Goal: Answer question/provide support: Share knowledge or assist other users

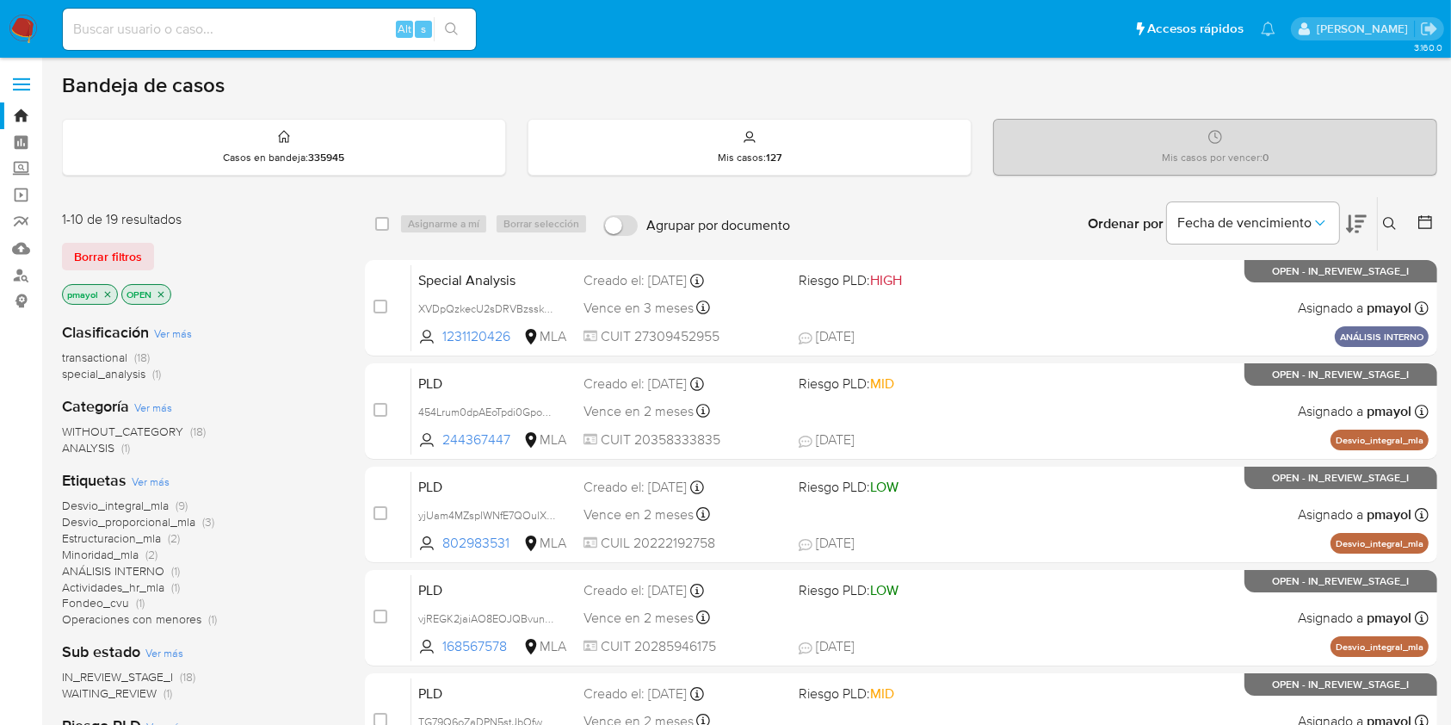
click at [256, 28] on input at bounding box center [269, 29] width 413 height 22
paste input "BGT6zldr4pK5fmK3g8zF2GXE"
type input "BGT6zldr4pK5fmK3g8zF2GXE"
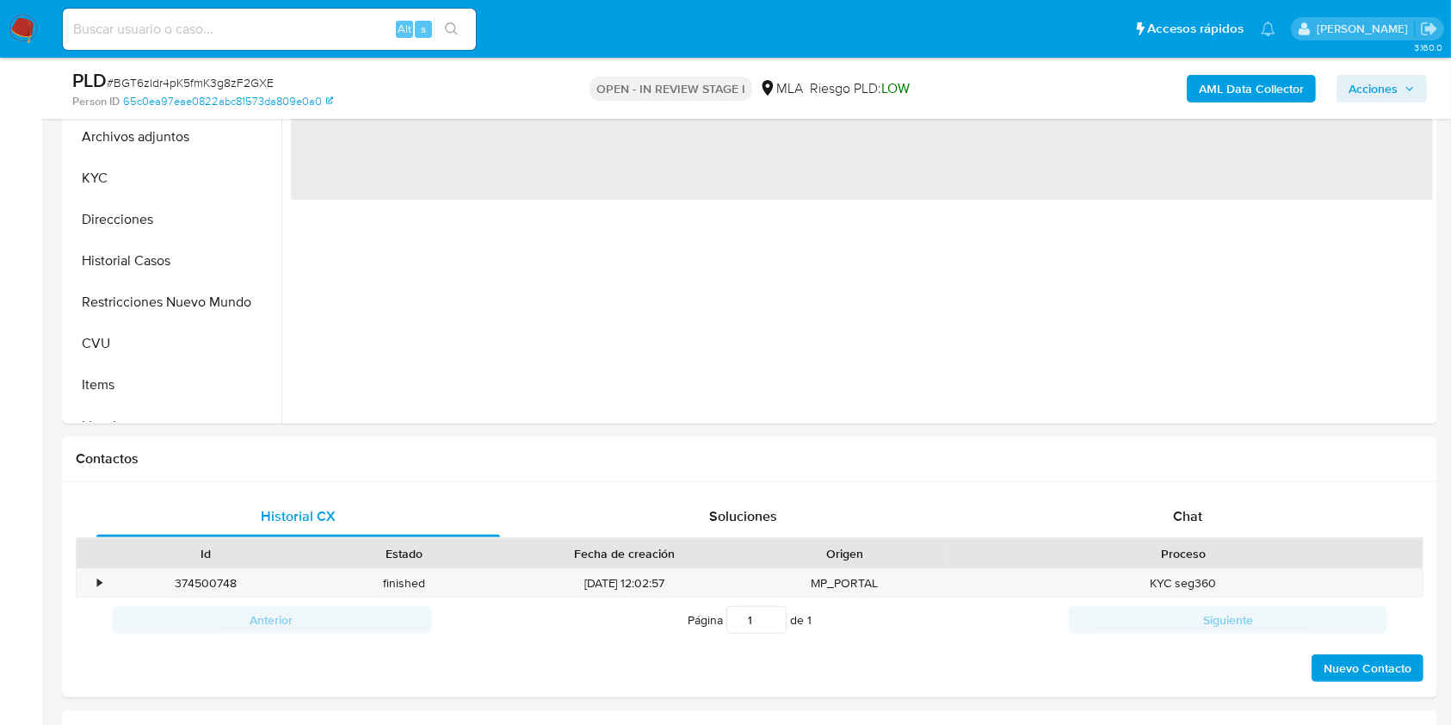
select select "10"
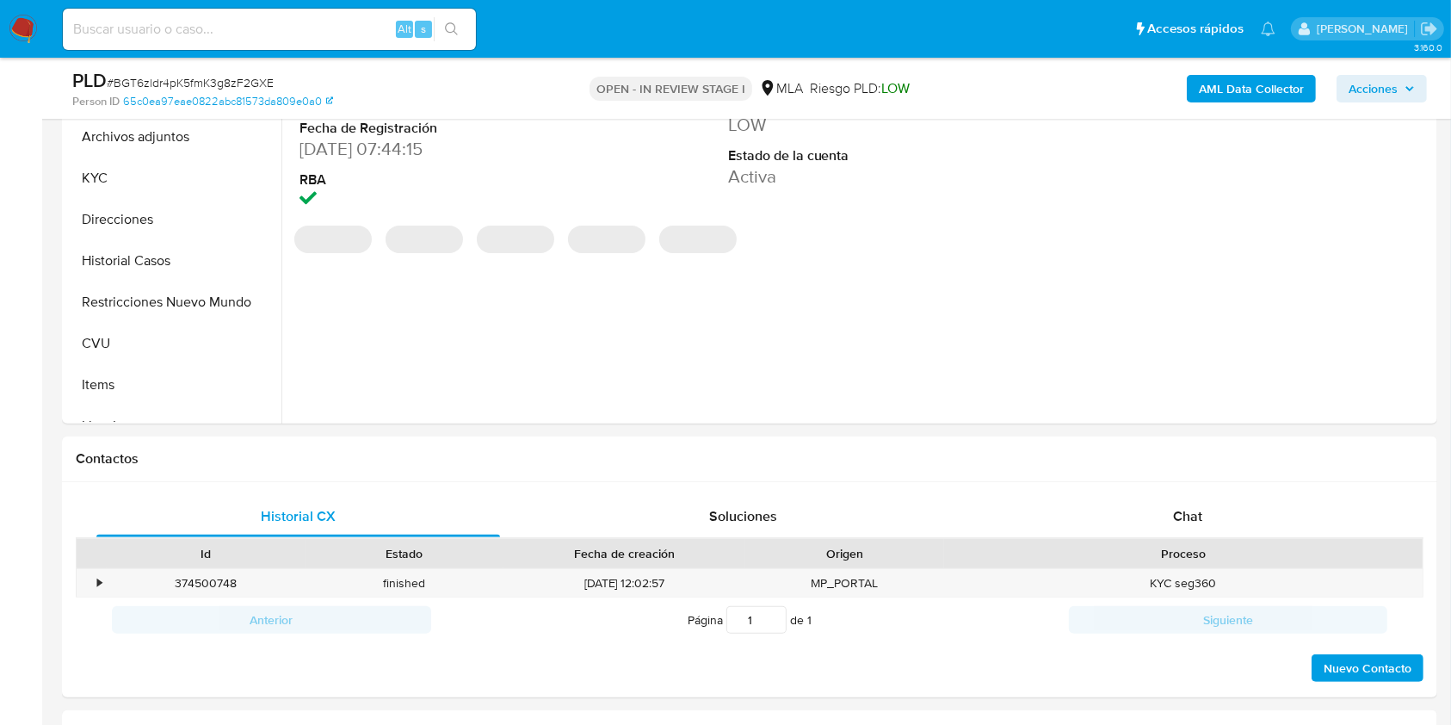
scroll to position [570, 0]
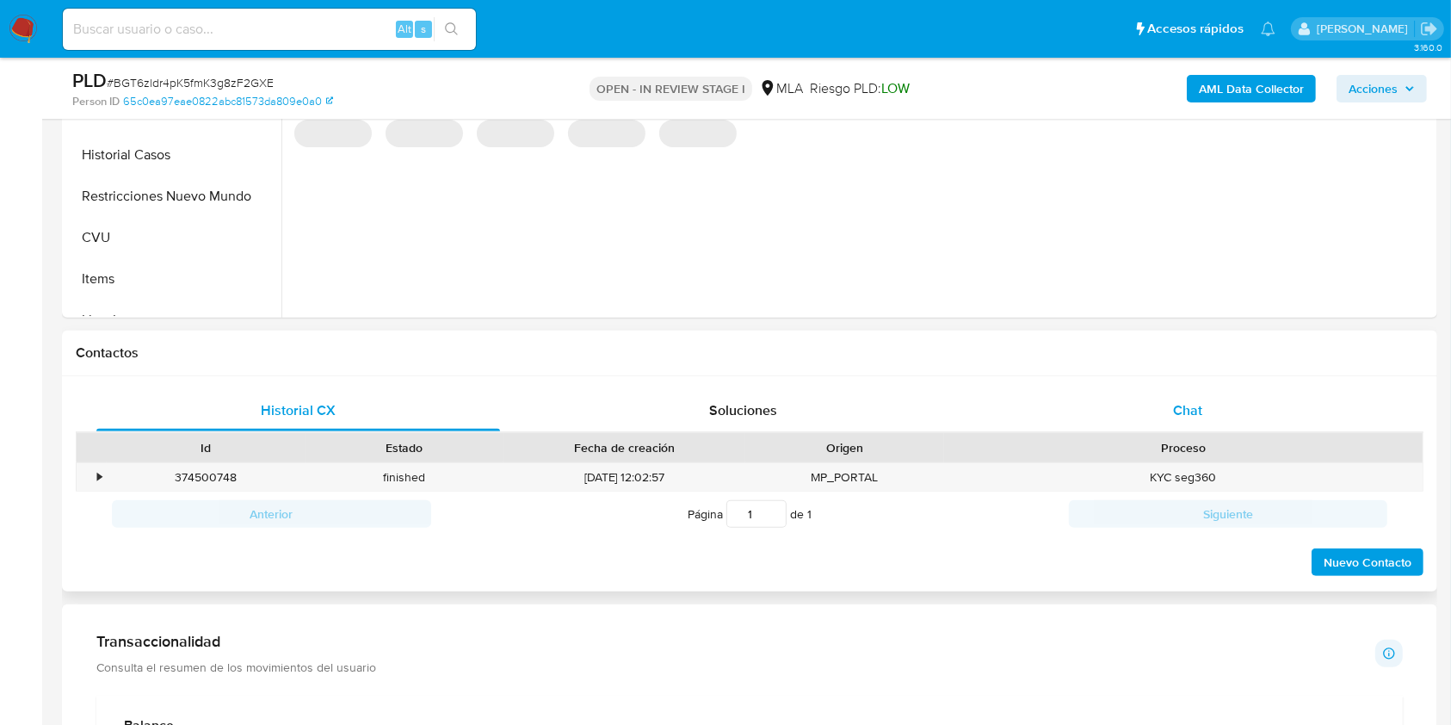
click at [1108, 427] on div "Chat" at bounding box center [1188, 410] width 404 height 41
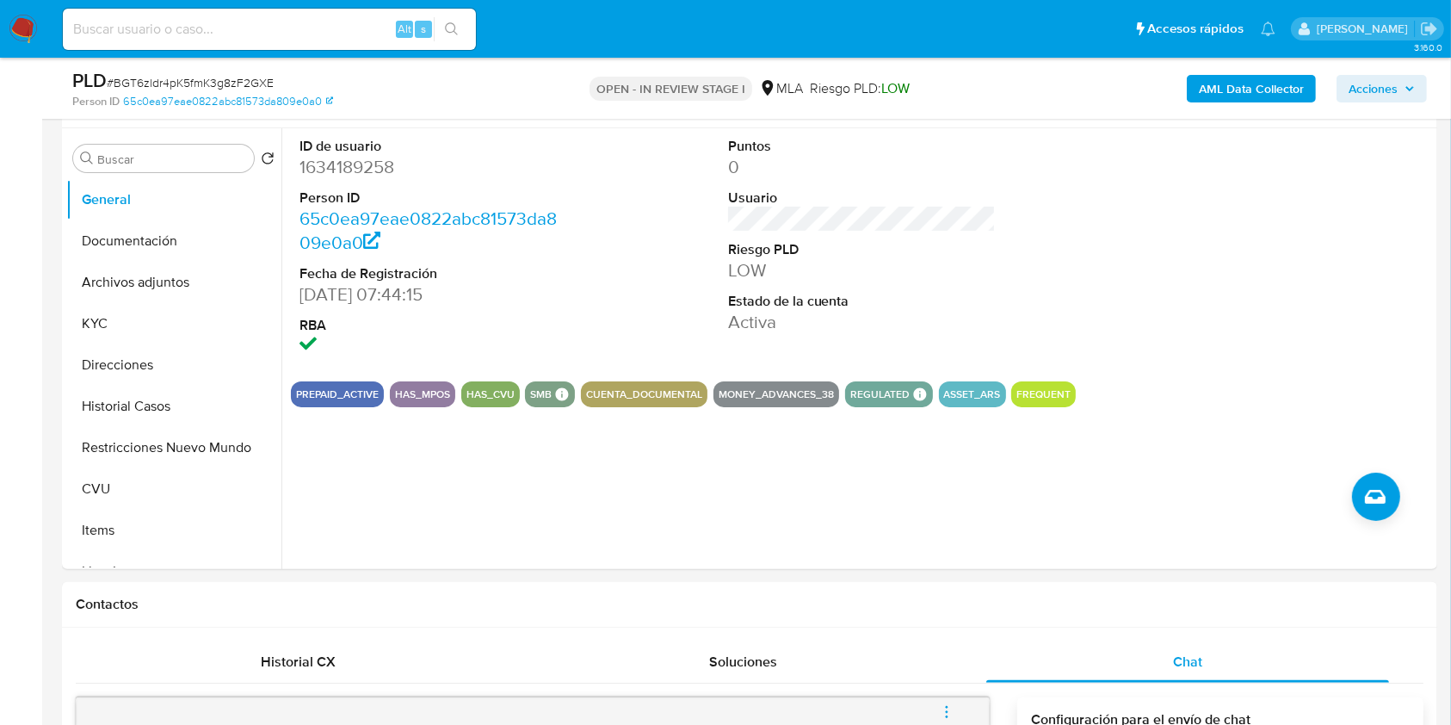
scroll to position [234, 0]
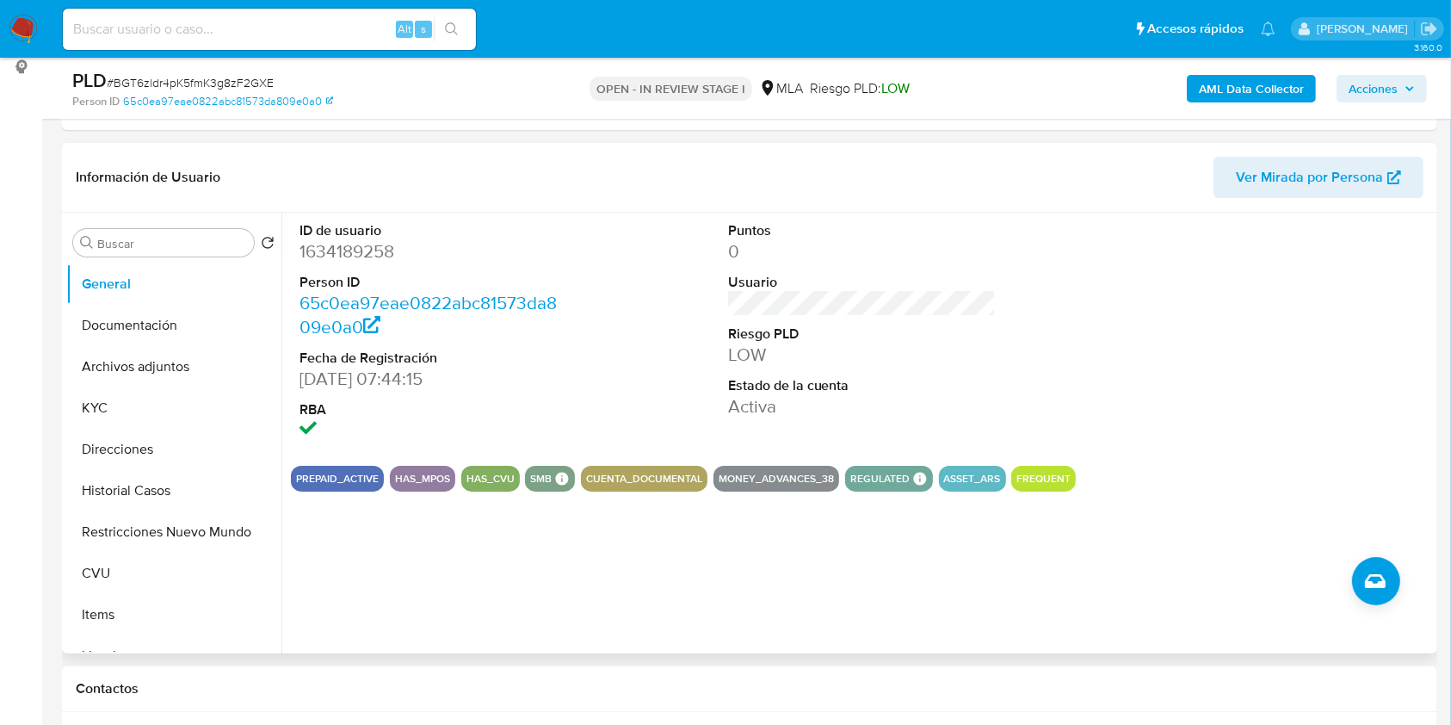
click at [1305, 179] on span "Ver Mirada por Persona" at bounding box center [1309, 177] width 147 height 41
click at [335, 244] on dd "1634189258" at bounding box center [434, 251] width 269 height 24
copy dd "1634189258"
click at [145, 490] on button "Historial Casos" at bounding box center [166, 490] width 201 height 41
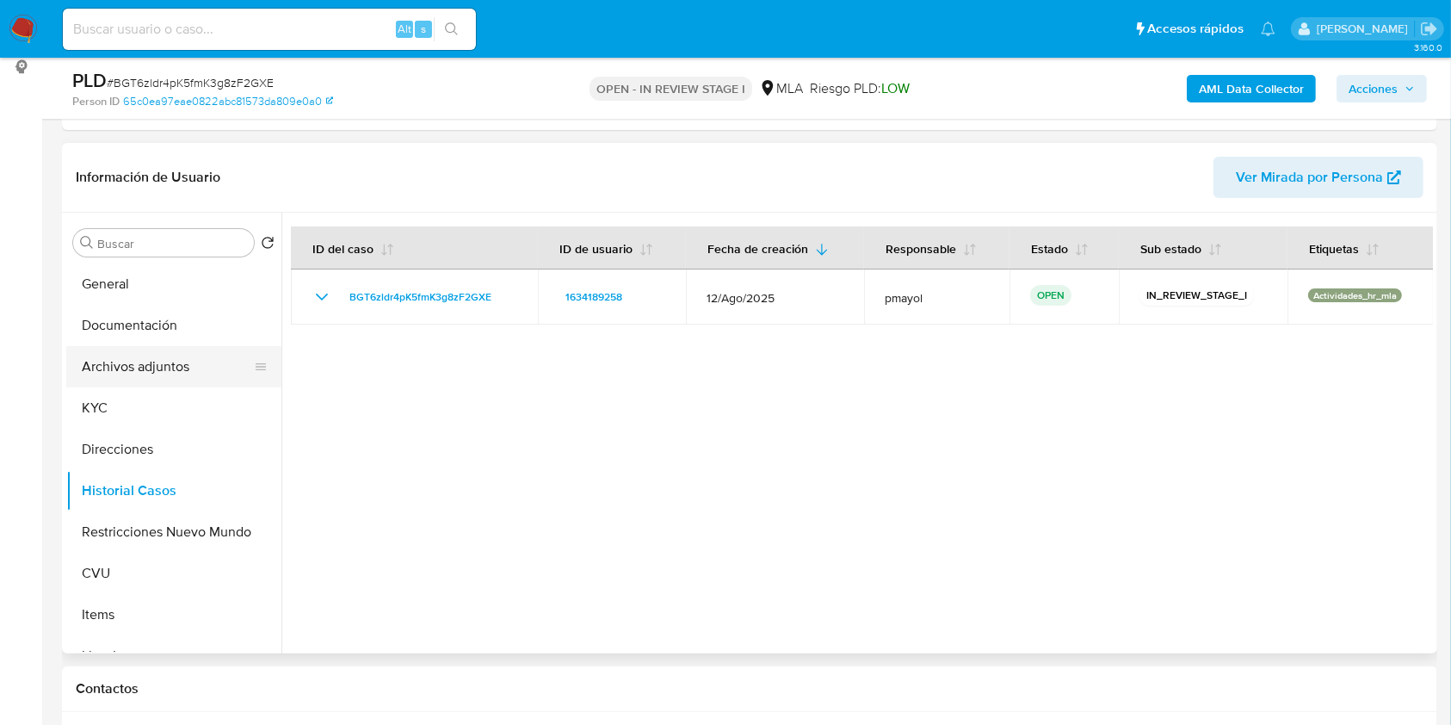
click at [179, 373] on button "Archivos adjuntos" at bounding box center [166, 366] width 201 height 41
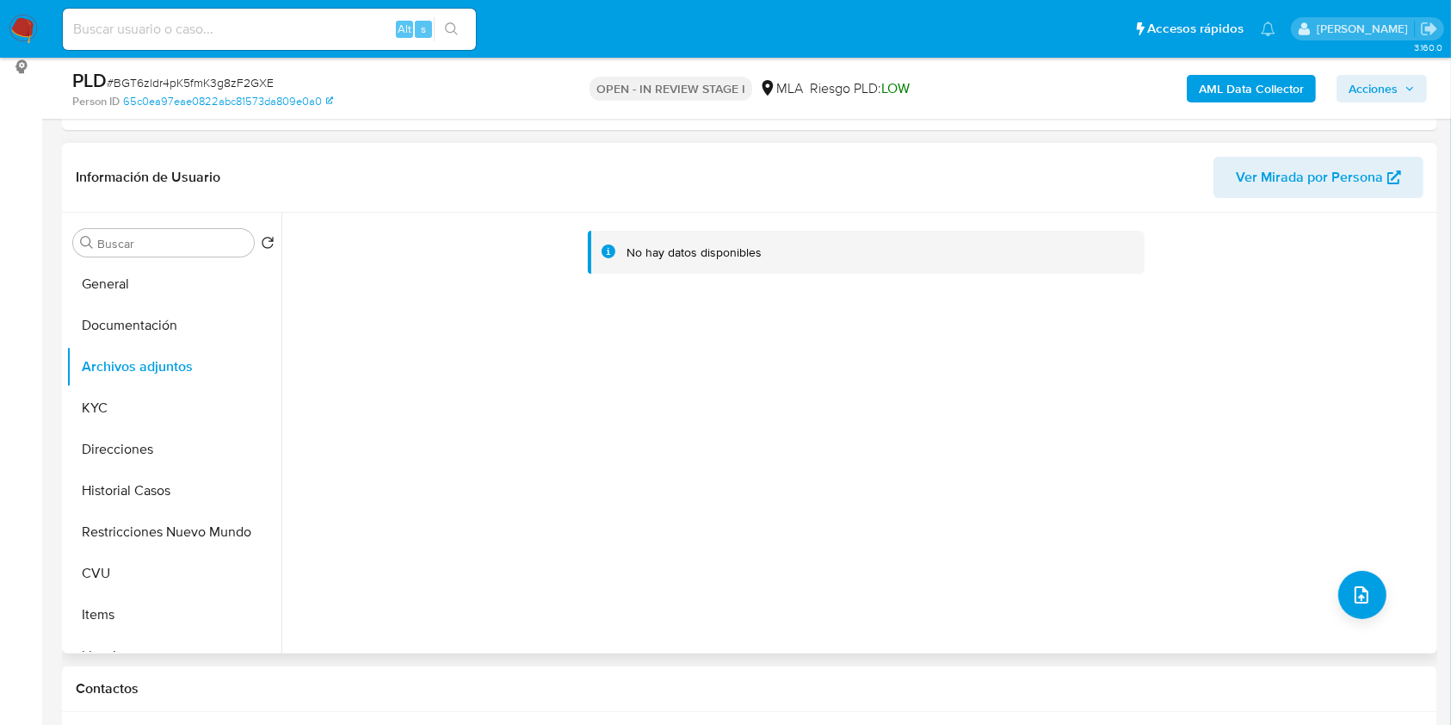
click at [1323, 182] on span "Ver Mirada por Persona" at bounding box center [1309, 177] width 147 height 41
click at [119, 404] on button "KYC" at bounding box center [166, 407] width 201 height 41
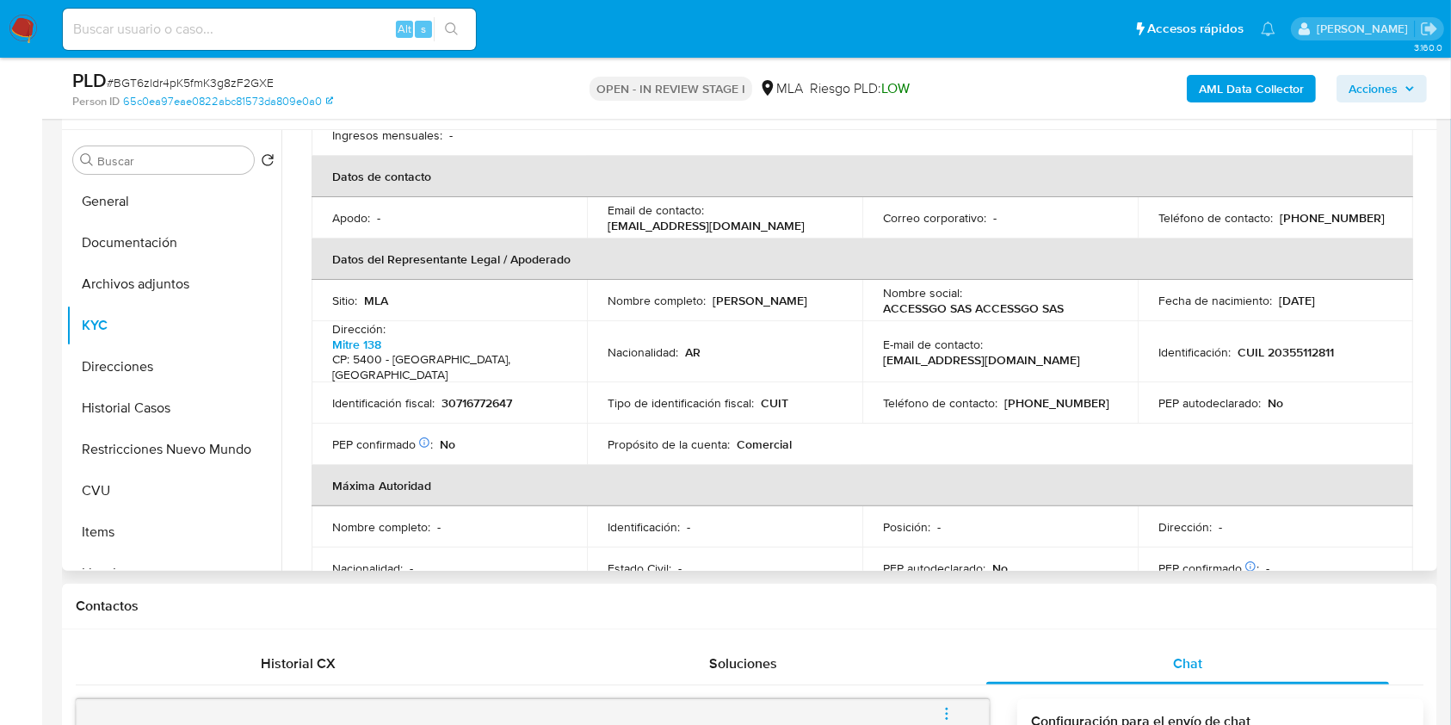
scroll to position [392, 0]
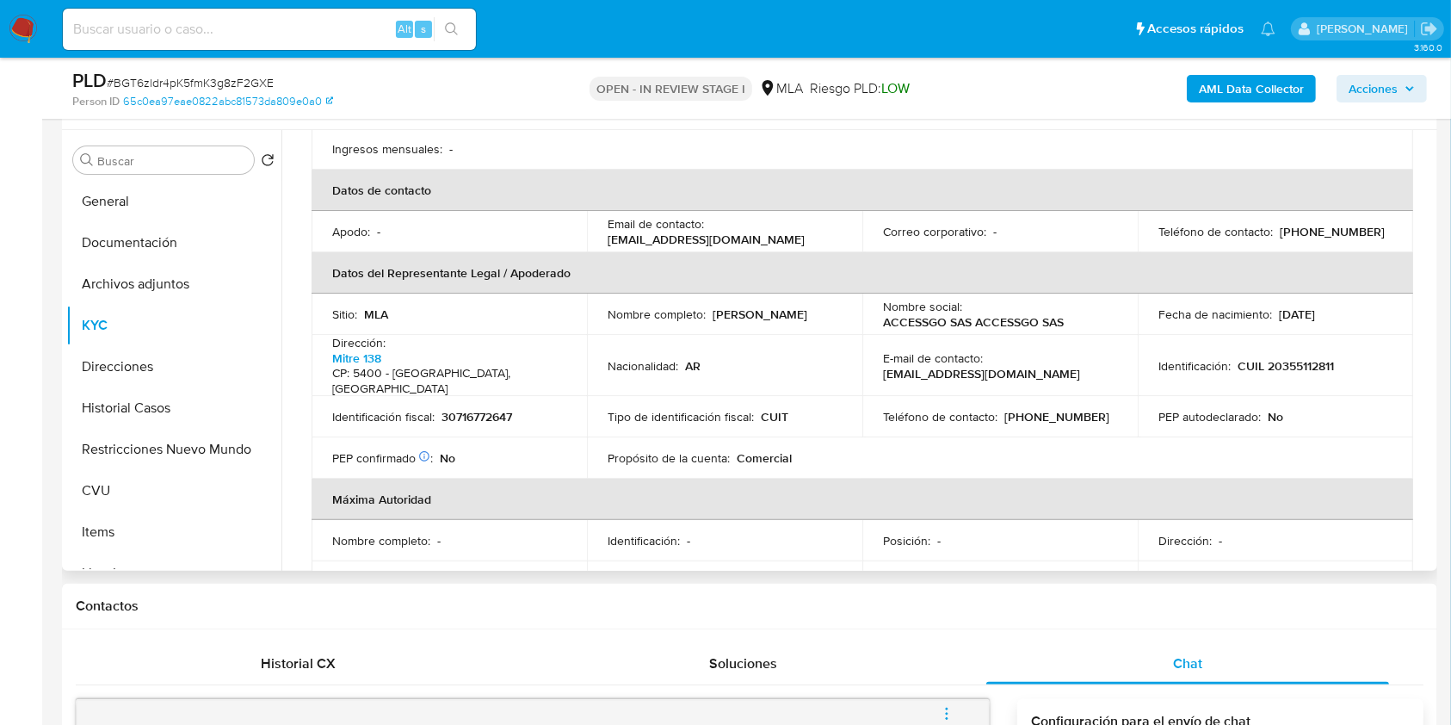
click at [1343, 224] on p "(264) 5146918" at bounding box center [1332, 231] width 105 height 15
copy p "5146918"
click at [1054, 366] on p "hola@fanticket.ar" at bounding box center [981, 373] width 197 height 15
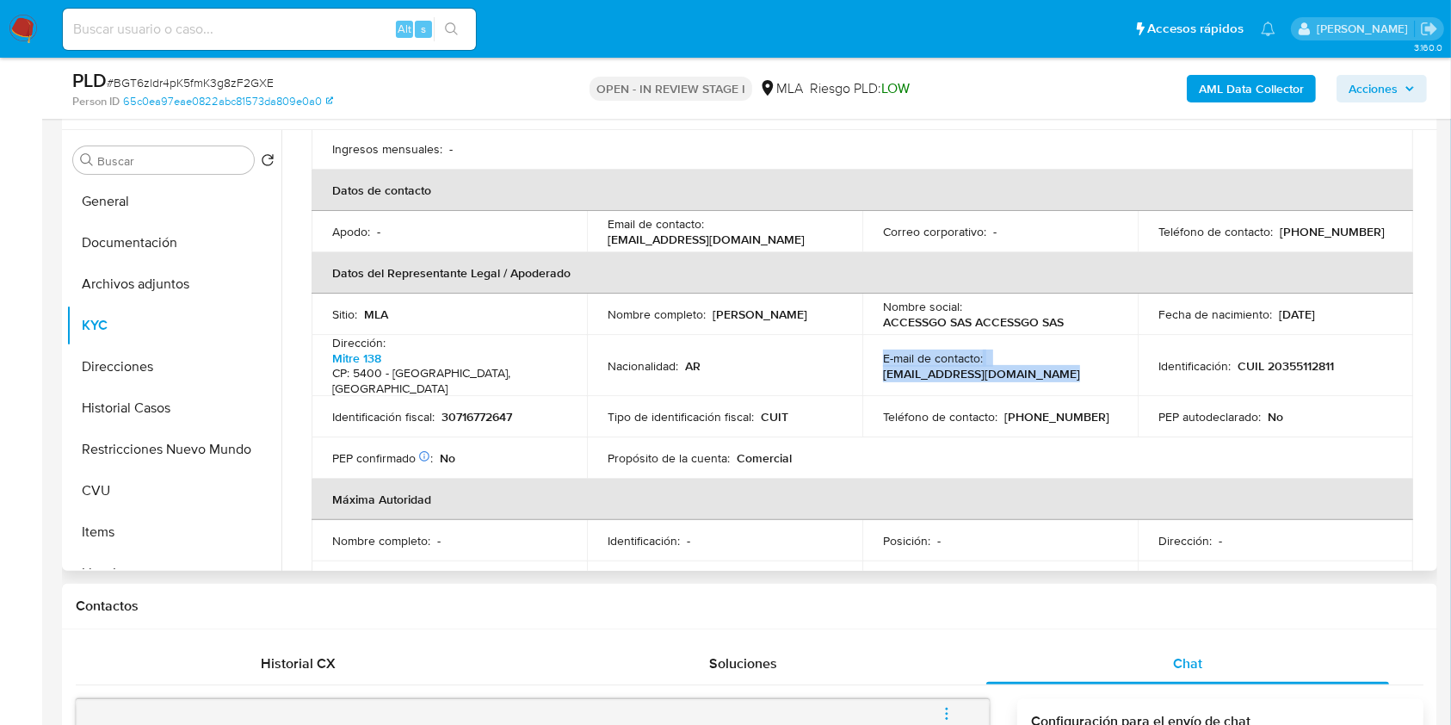
click at [1054, 366] on p "hola@fanticket.ar" at bounding box center [981, 373] width 197 height 15
click at [1088, 350] on div "E-mail de contacto : hola@fanticket.ar" at bounding box center [1000, 365] width 234 height 31
drag, startPoint x: 1081, startPoint y: 343, endPoint x: 985, endPoint y: 340, distance: 96.5
click at [985, 350] on div "E-mail de contacto : hola@fanticket.ar" at bounding box center [1000, 365] width 234 height 31
copy div "hola@fanticket.ar"
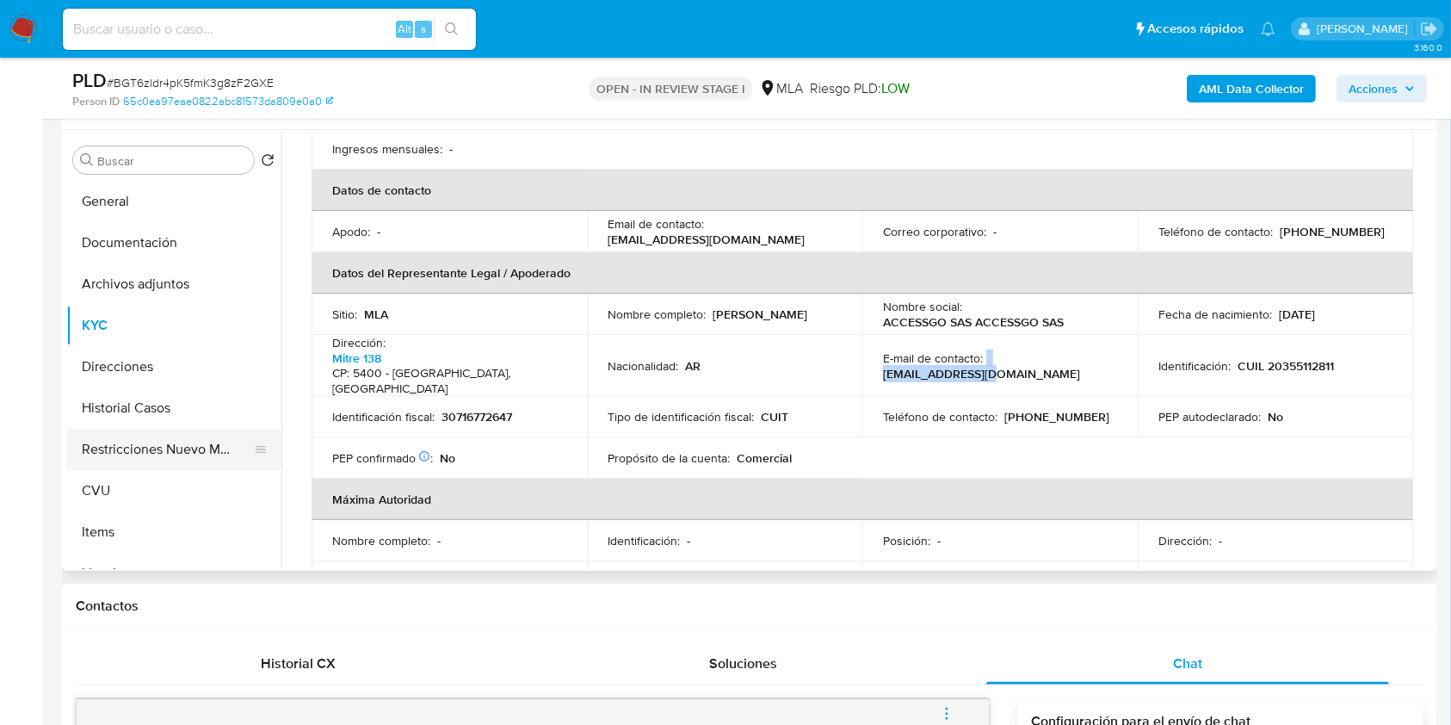
click at [170, 442] on button "Restricciones Nuevo Mundo" at bounding box center [166, 449] width 201 height 41
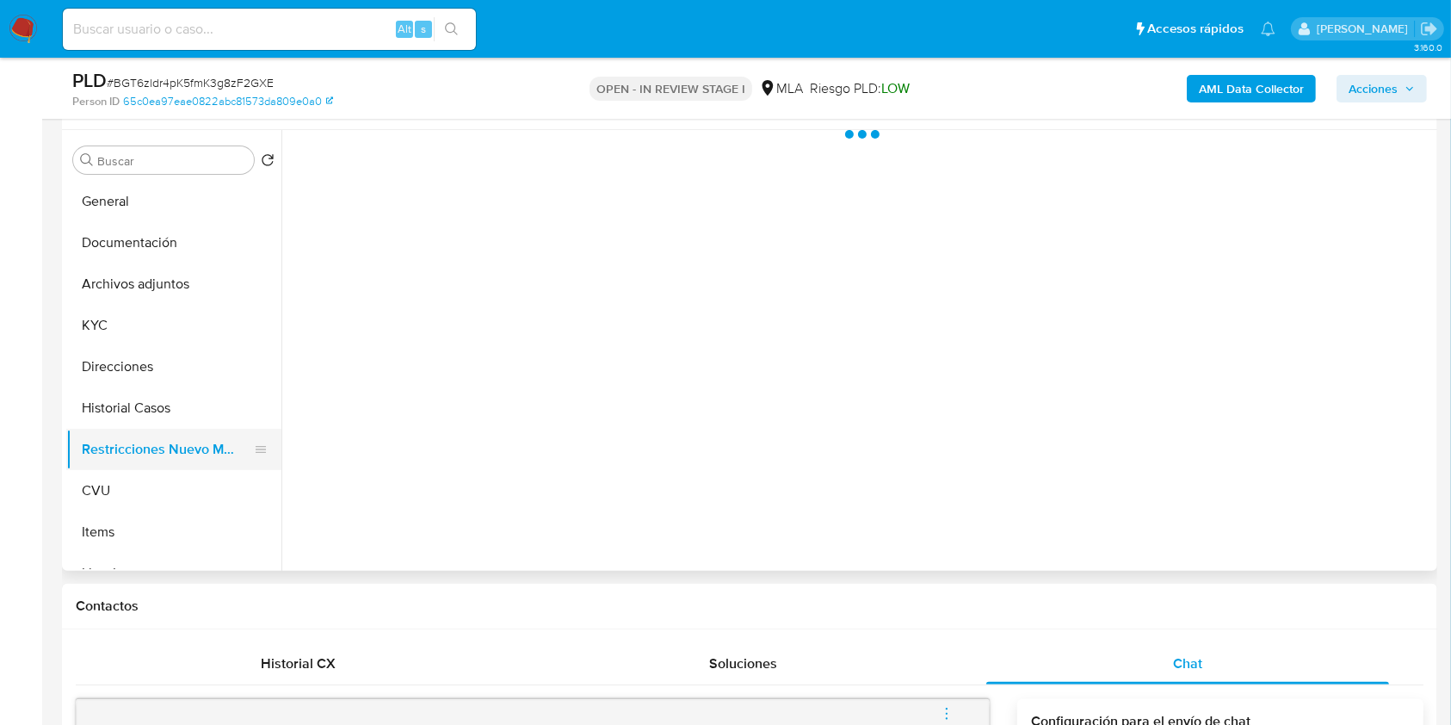
scroll to position [0, 0]
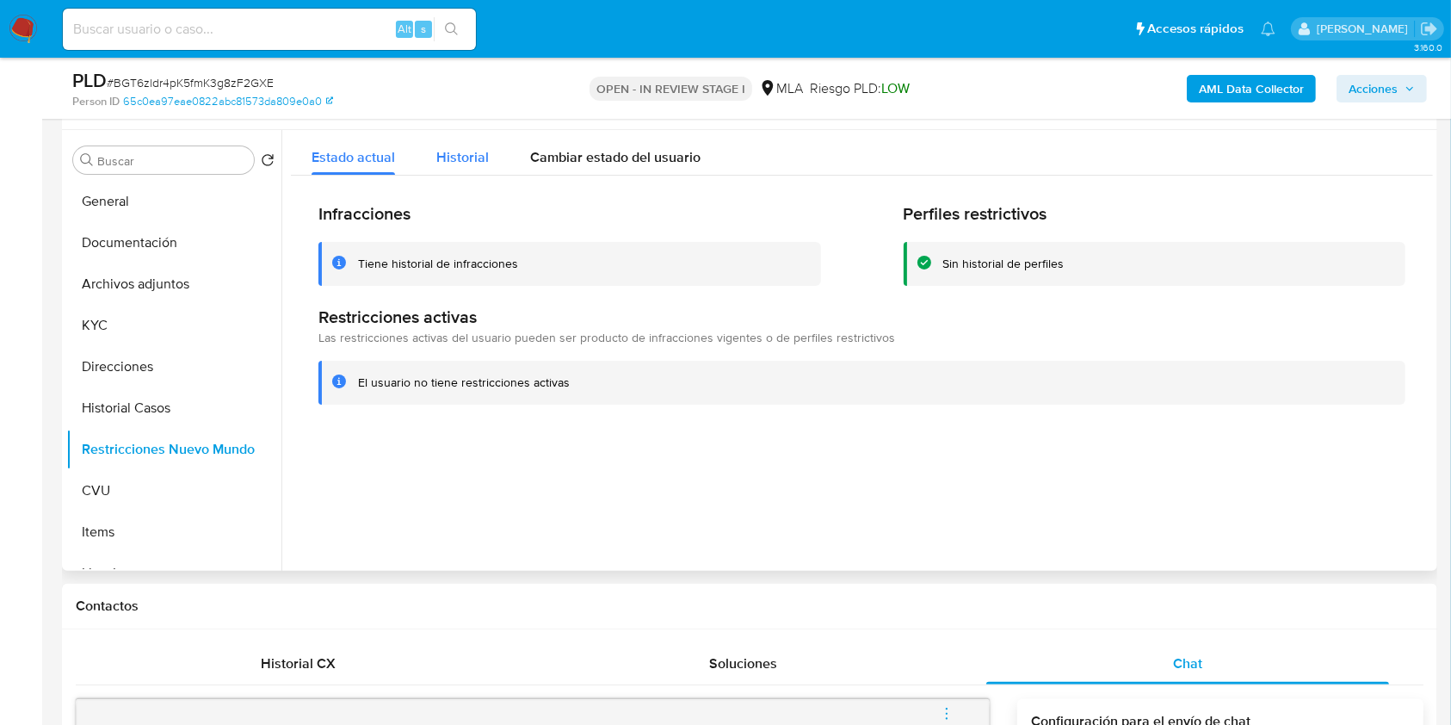
click at [497, 166] on button "Historial" at bounding box center [463, 153] width 94 height 46
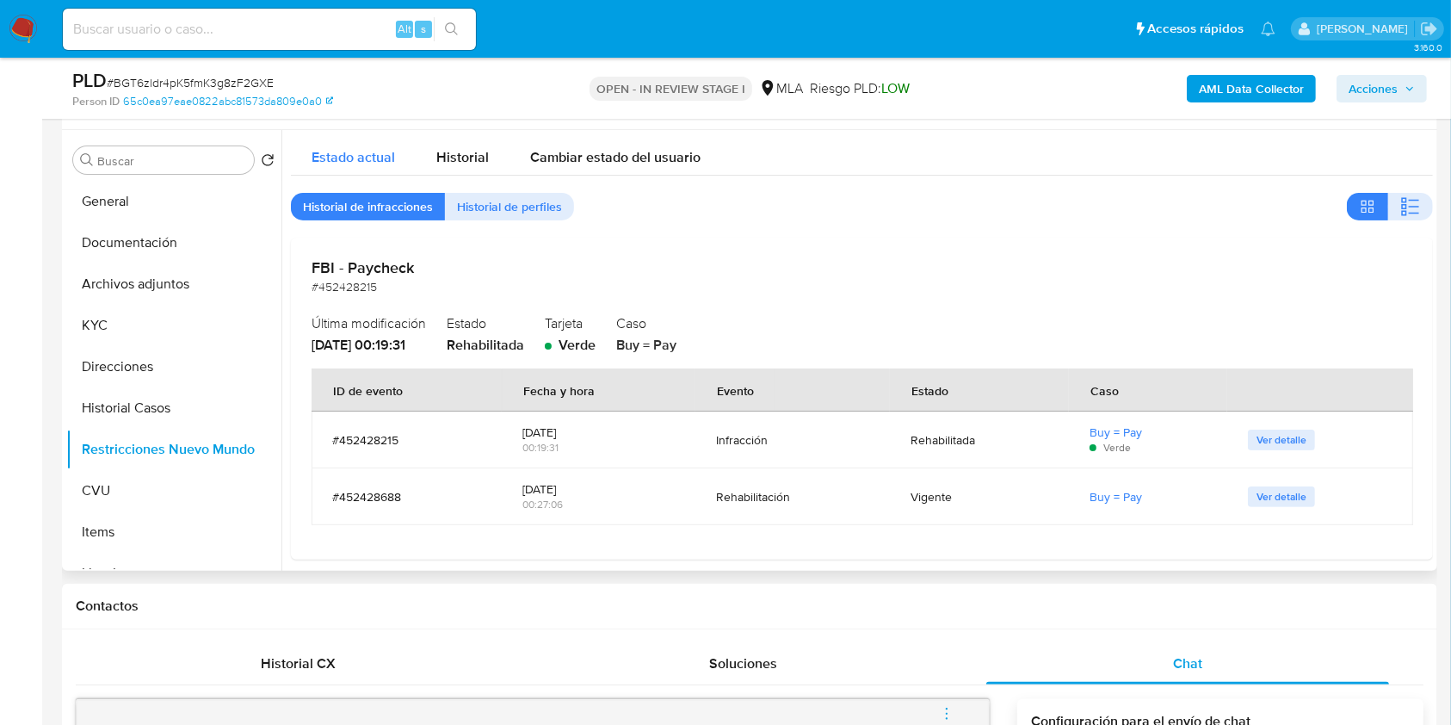
click at [354, 160] on span "Estado actual" at bounding box center [353, 157] width 83 height 20
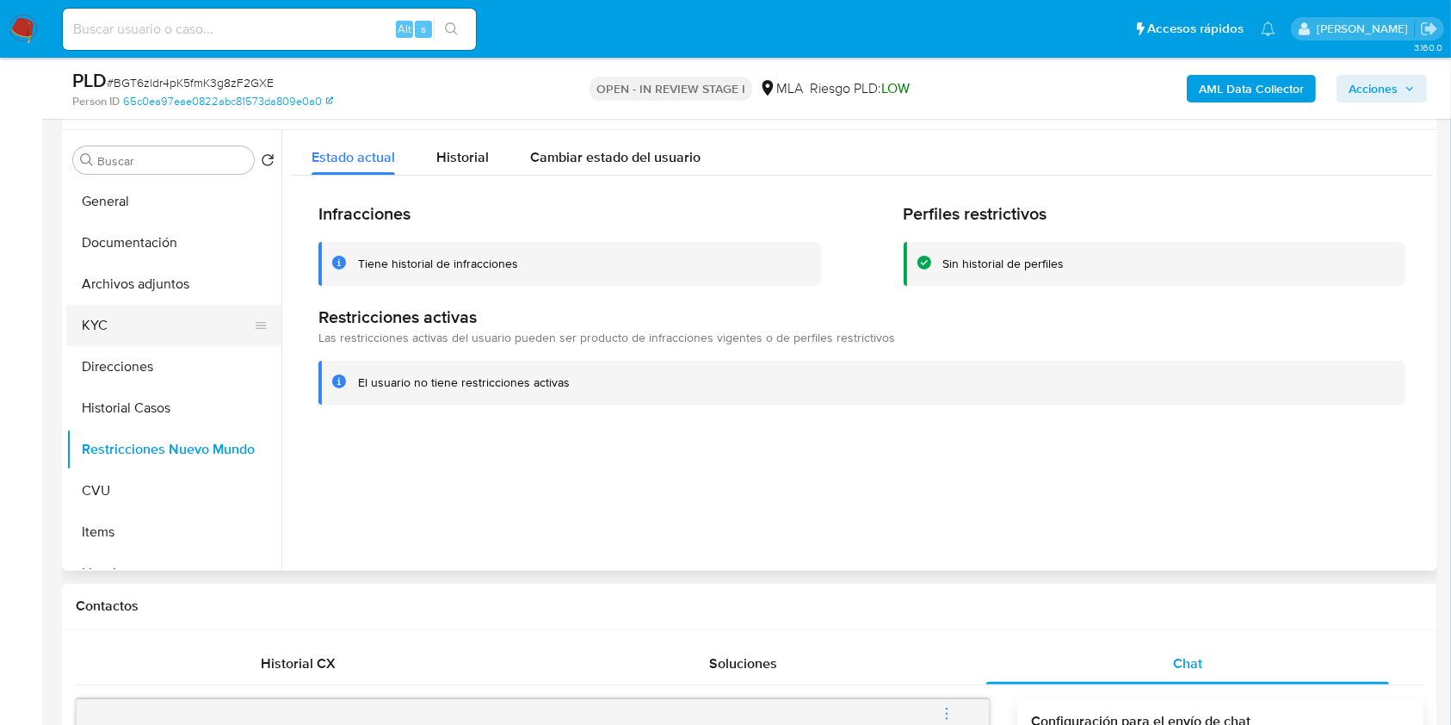
click at [114, 326] on button "KYC" at bounding box center [166, 325] width 201 height 41
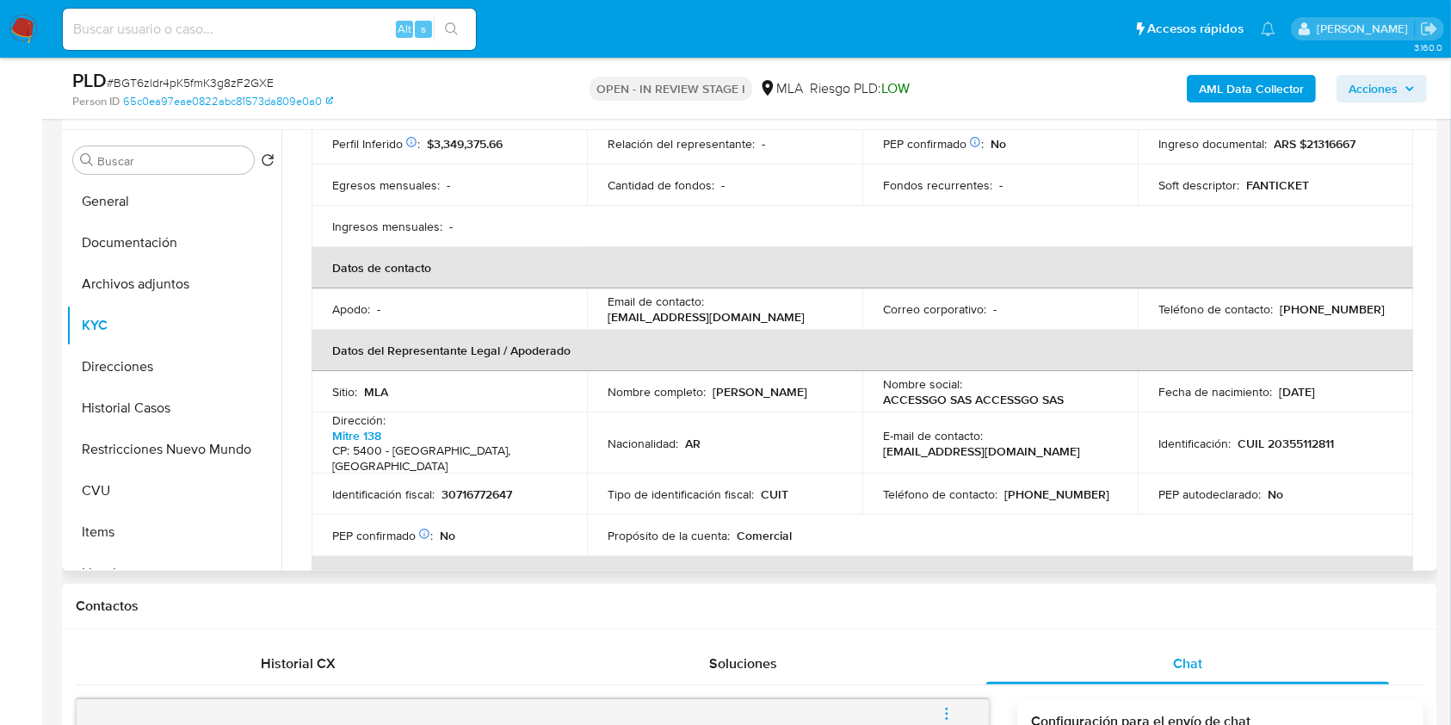
scroll to position [331, 0]
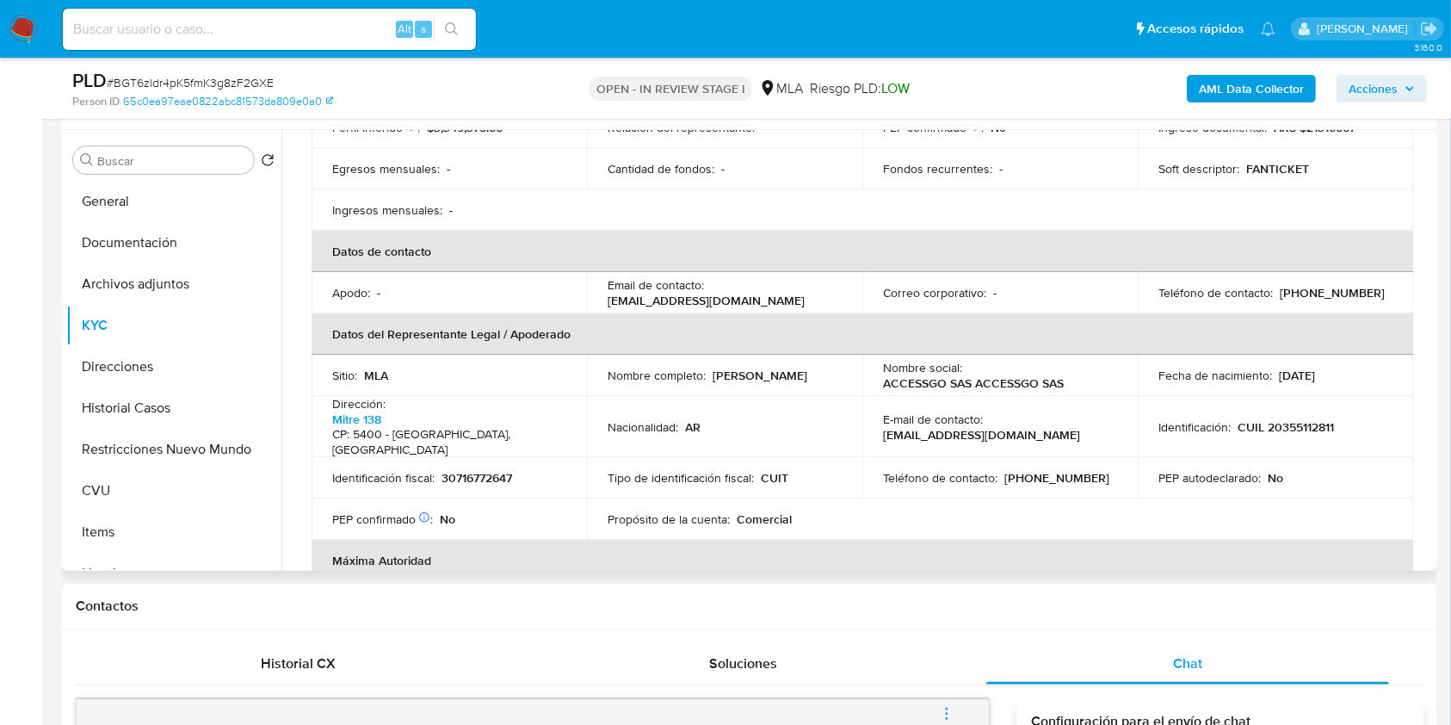
drag, startPoint x: 752, startPoint y: 376, endPoint x: 596, endPoint y: 361, distance: 156.5
click at [596, 361] on td "Nombre completo : Ramiro Exequiel Villegas" at bounding box center [724, 375] width 275 height 41
copy p "Ramiro Exequiel Villegas"
click at [520, 470] on div "Identificación fiscal : 30716772647" at bounding box center [449, 477] width 234 height 15
drag, startPoint x: 1337, startPoint y: 400, endPoint x: 1261, endPoint y: 404, distance: 76.7
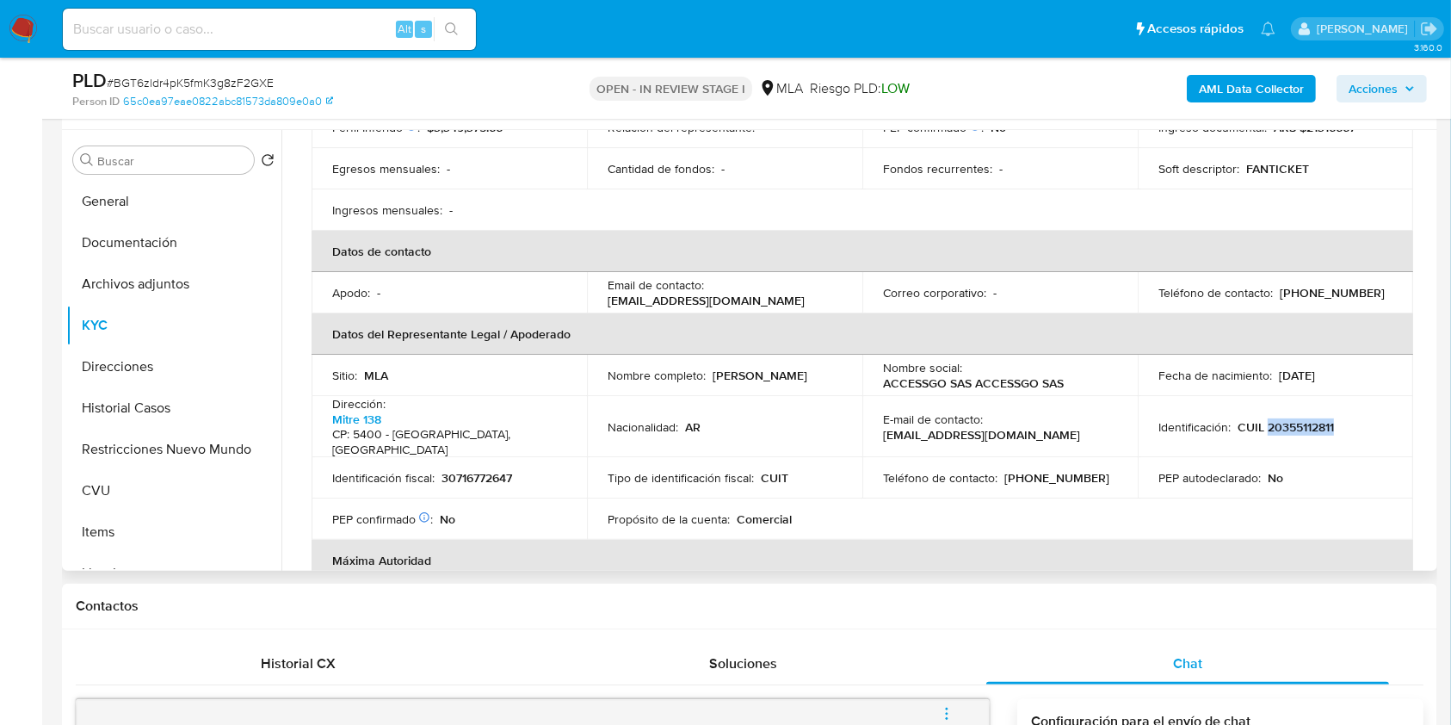
click at [1261, 419] on div "Identificación : CUIL 20355112811" at bounding box center [1275, 426] width 234 height 15
copy p "20355112811"
click at [177, 74] on span "# BGT6zldr4pK5fmK3g8zF2GXE" at bounding box center [190, 82] width 167 height 17
copy span "BGT6zldr4pK5fmK3g8zF2GXE"
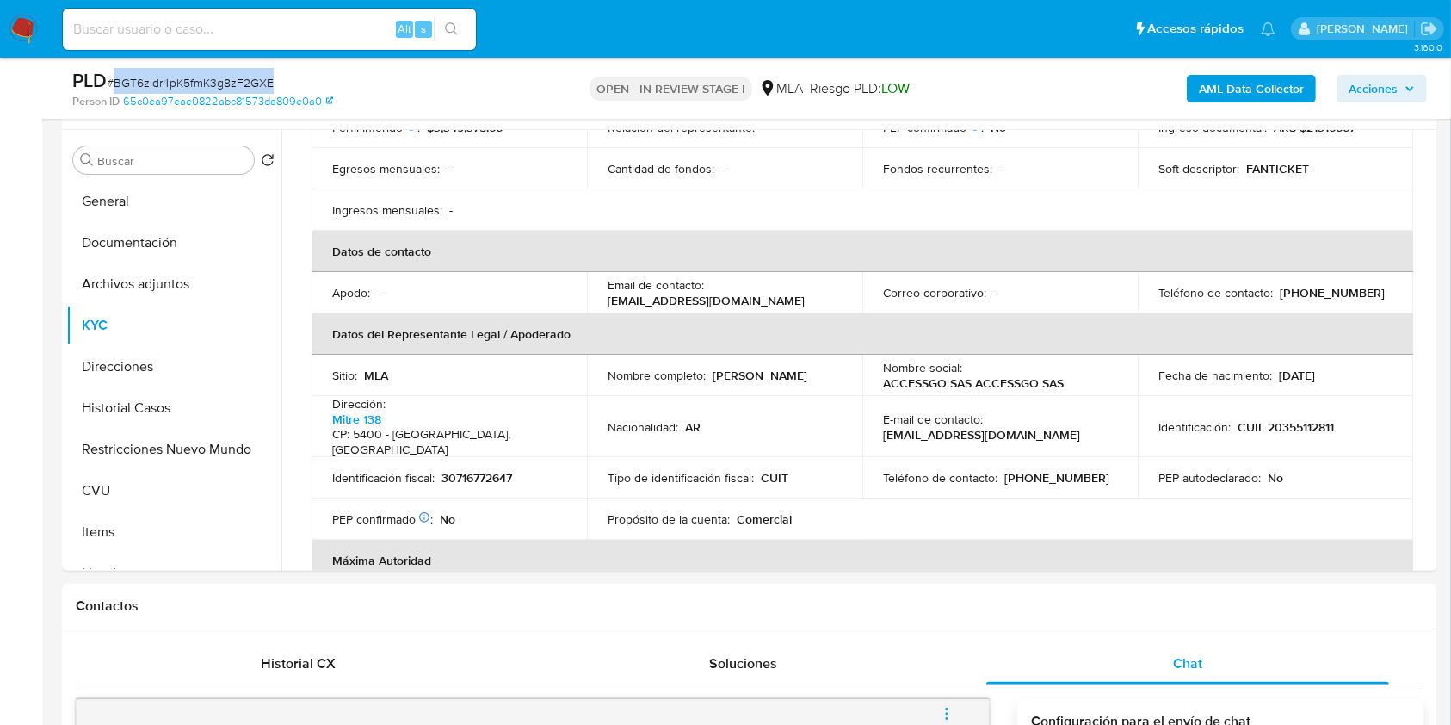
click at [28, 42] on img at bounding box center [23, 29] width 29 height 29
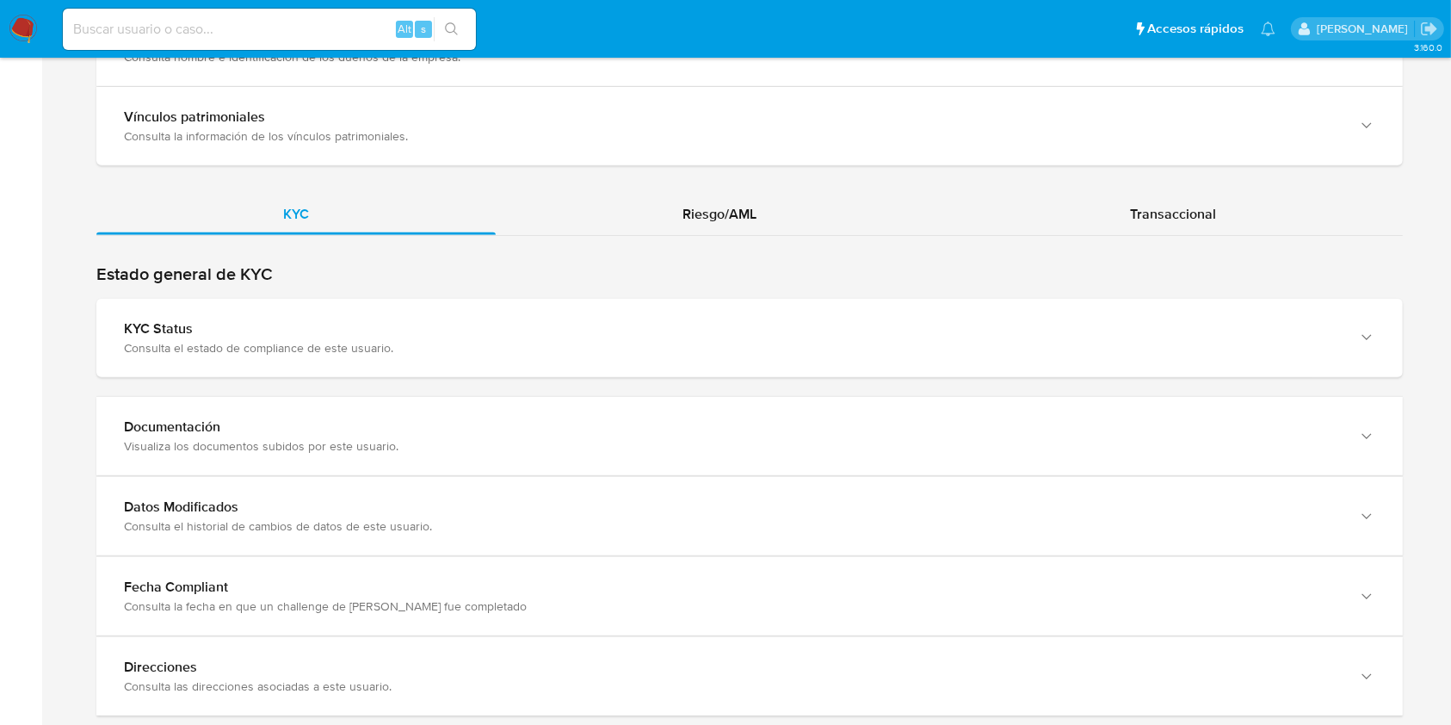
scroll to position [1654, 0]
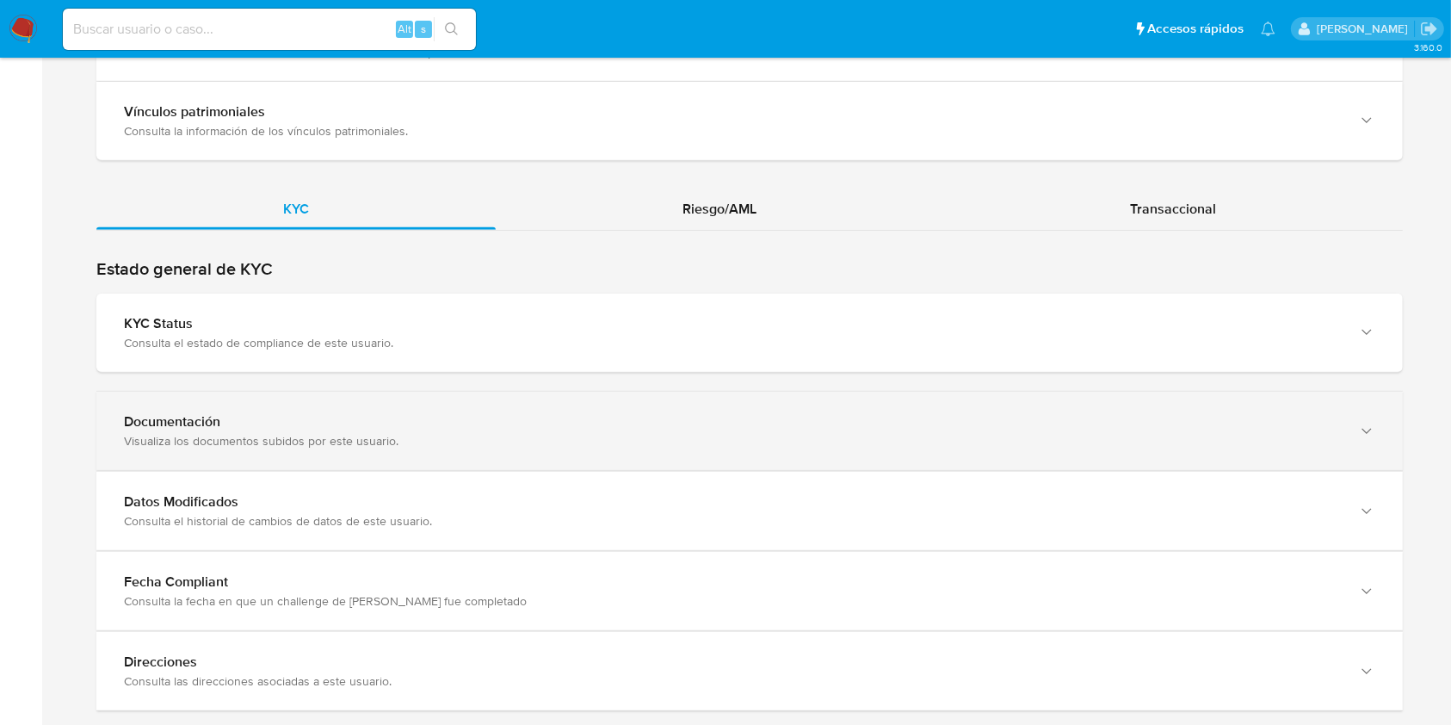
click at [1348, 404] on div "Documentación Visualiza los documentos subidos por este usuario." at bounding box center [749, 431] width 1306 height 78
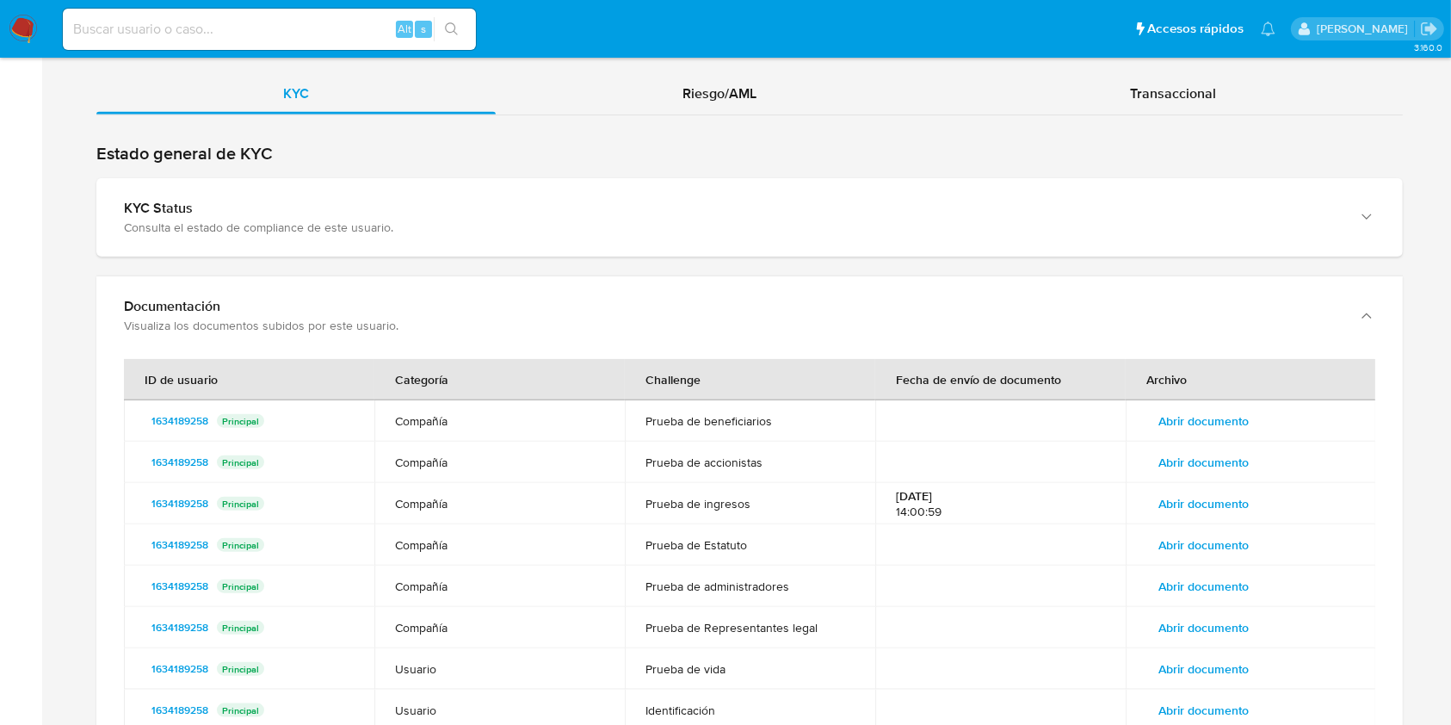
scroll to position [1812, 0]
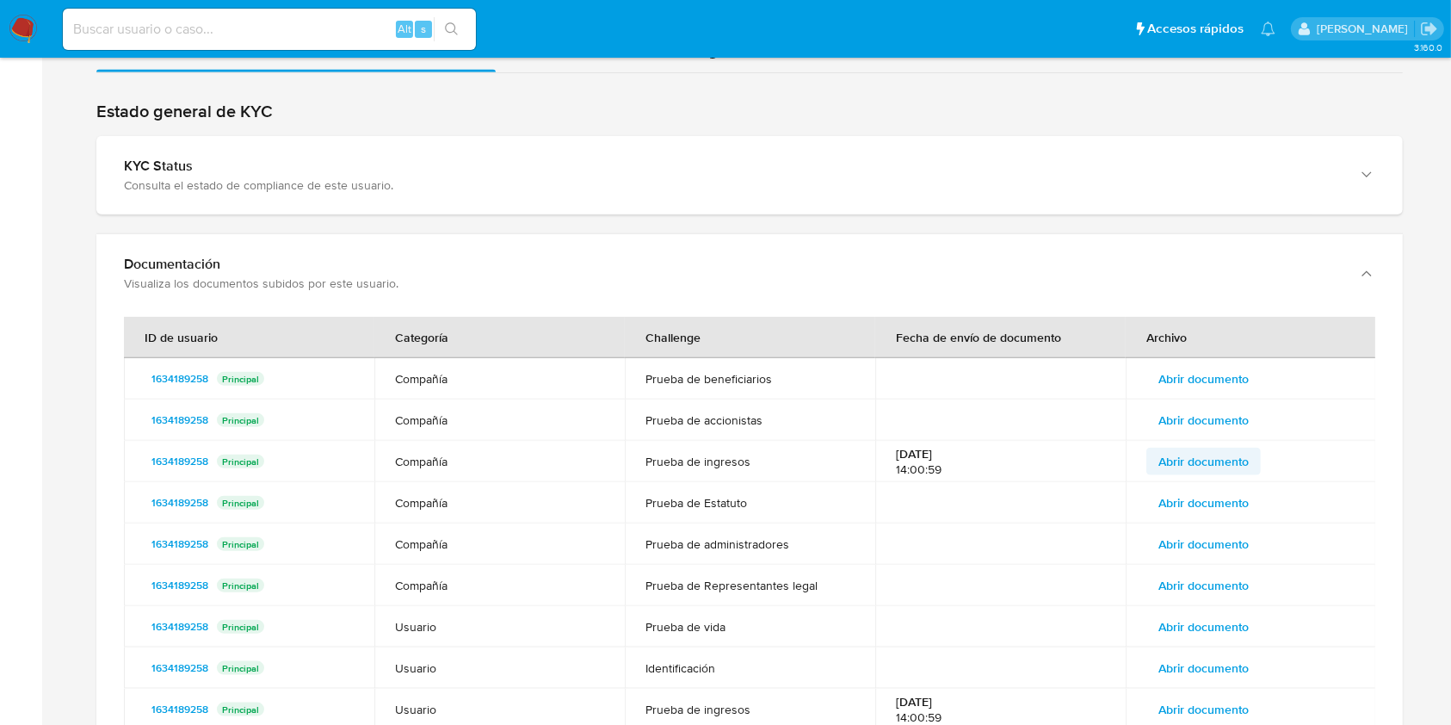
click at [1212, 449] on span "Abrir documento" at bounding box center [1203, 461] width 90 height 24
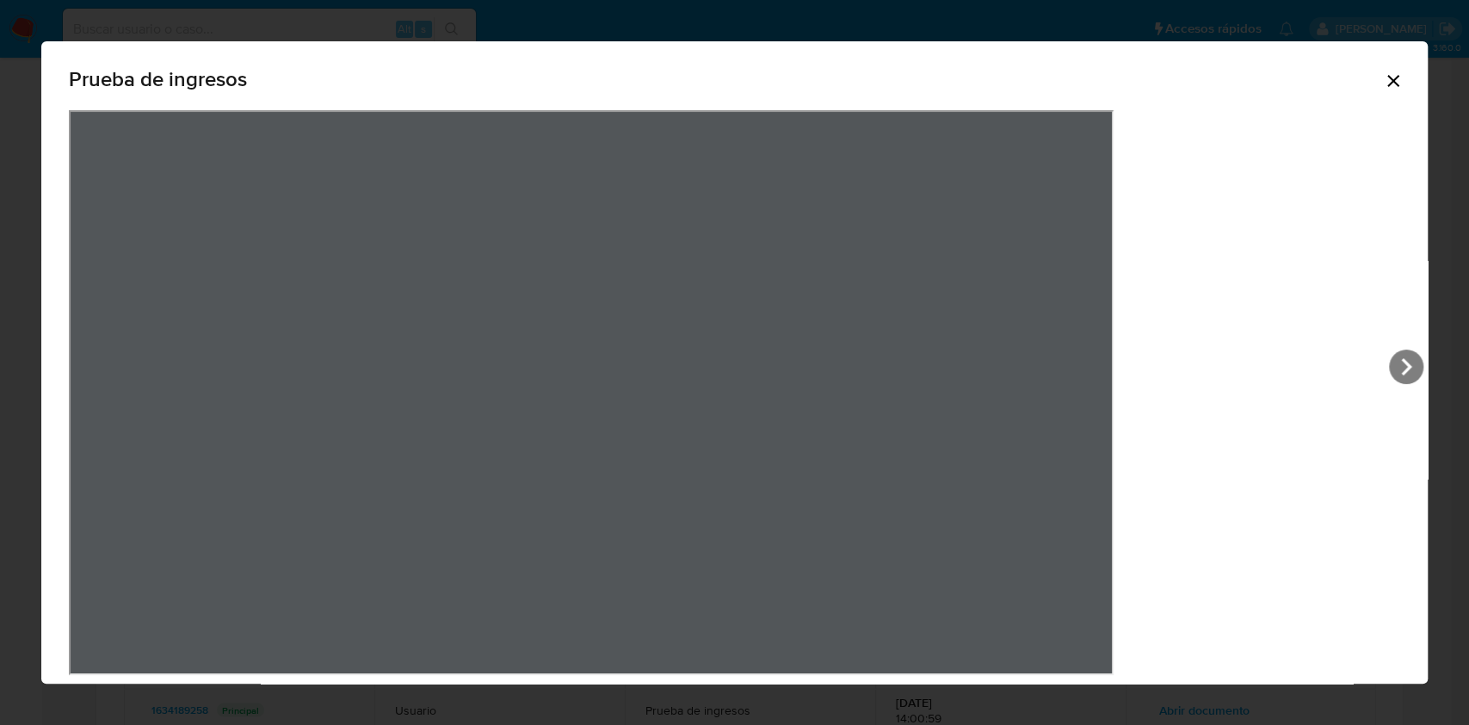
click at [1387, 83] on icon "Cerrar" at bounding box center [1393, 81] width 12 height 12
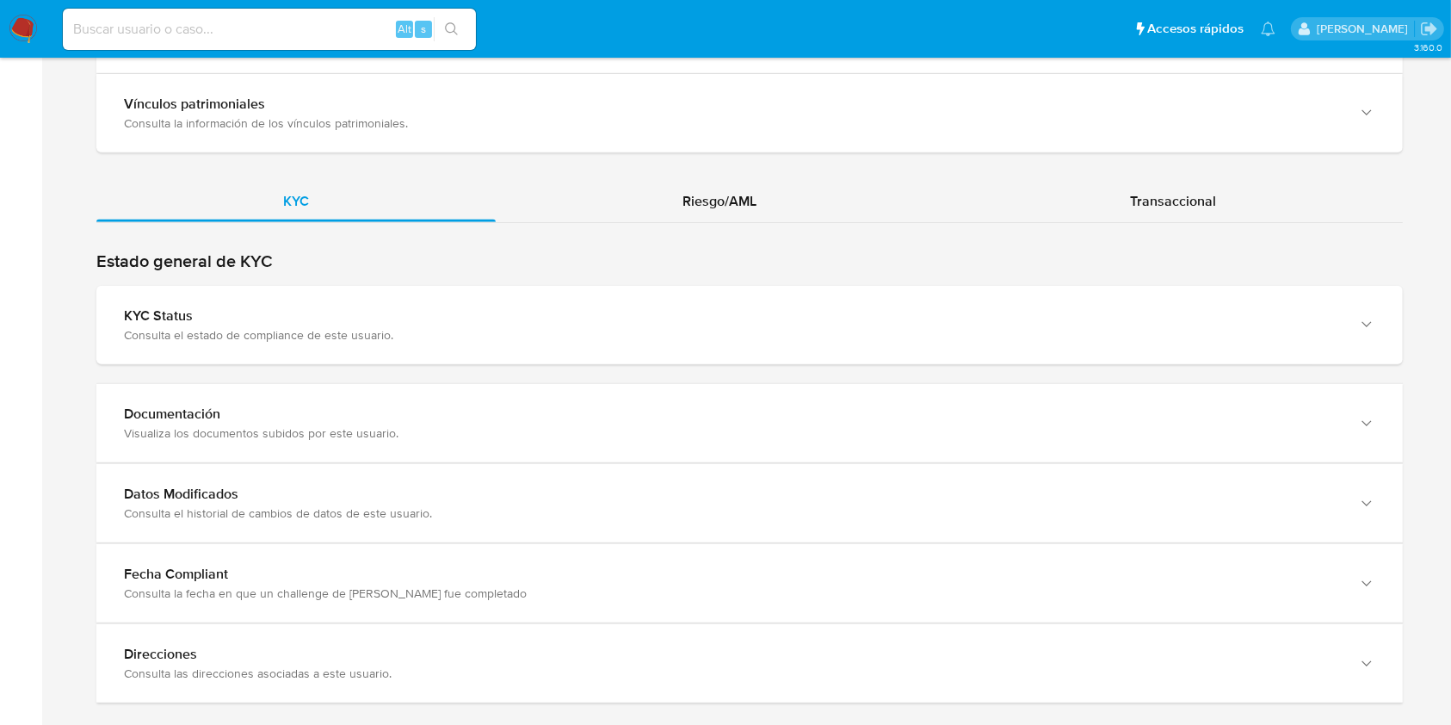
scroll to position [1733, 0]
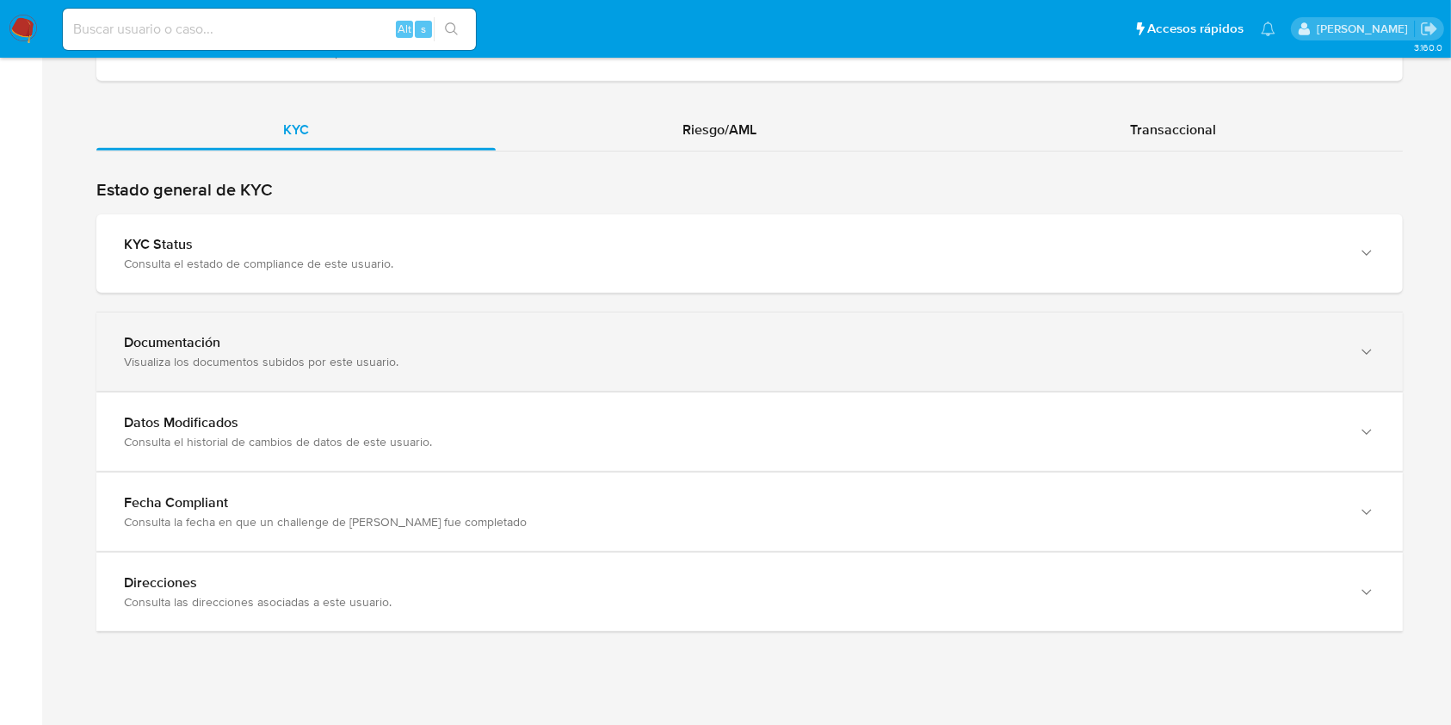
click at [1336, 355] on div "Documentación Visualiza los documentos subidos por este usuario." at bounding box center [749, 351] width 1306 height 78
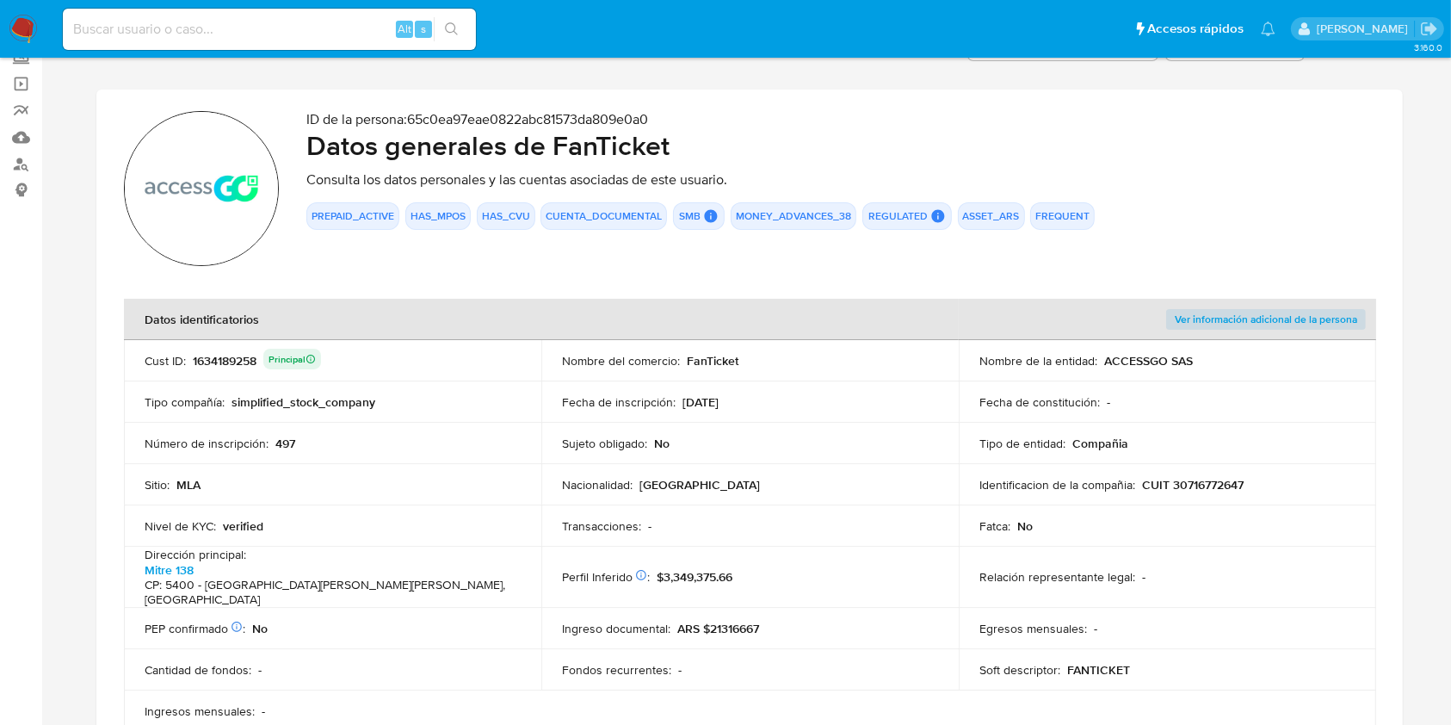
scroll to position [0, 0]
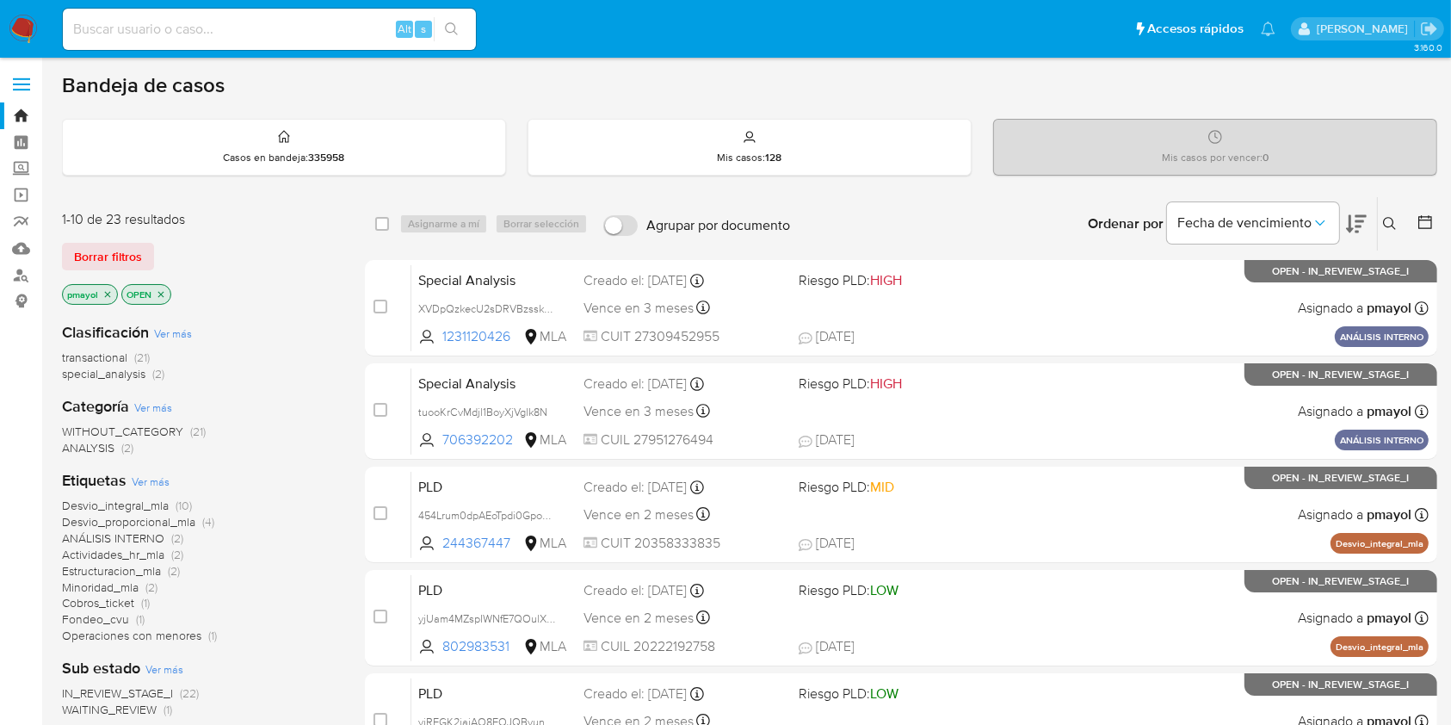
click at [1377, 227] on div "Ingrese ID de usuario o caso Buscar Borrar filtros" at bounding box center [1391, 223] width 29 height 53
click at [1386, 225] on icon at bounding box center [1389, 223] width 13 height 13
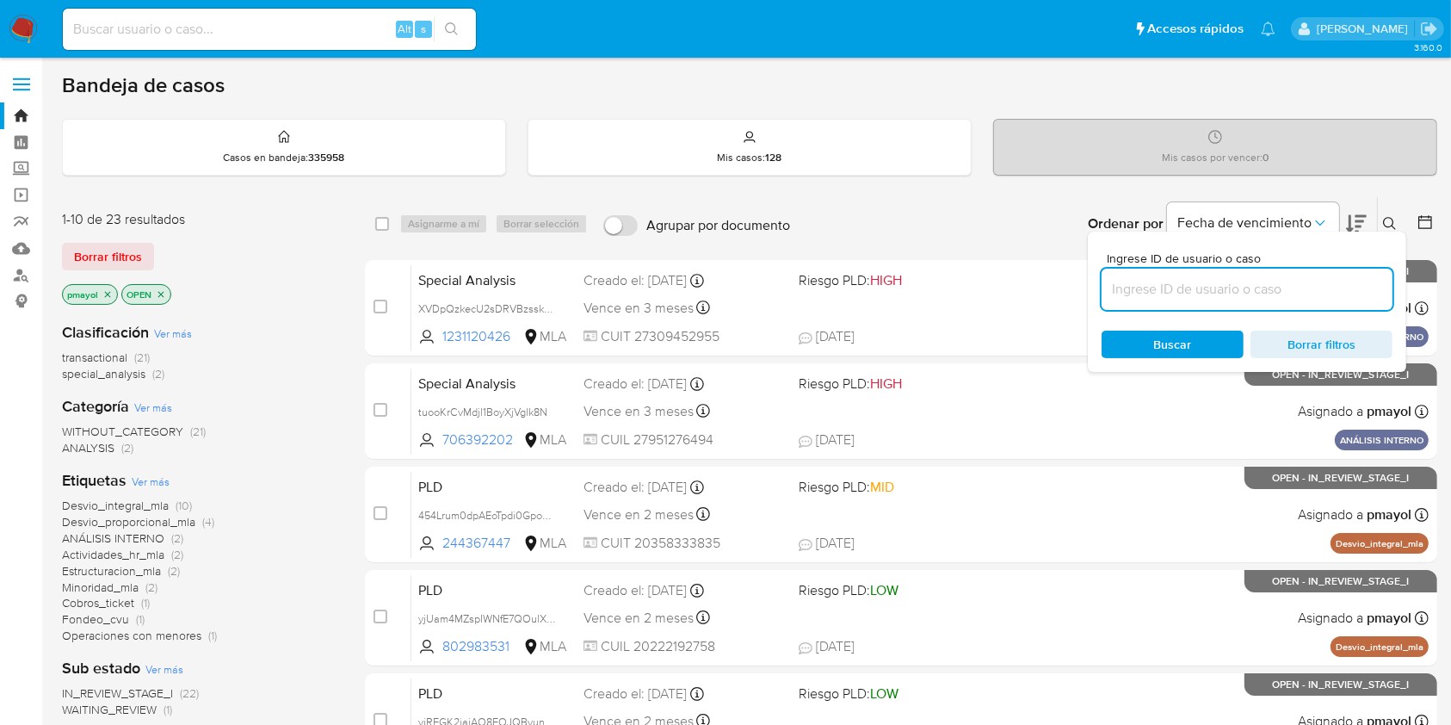
click at [1147, 293] on input at bounding box center [1247, 289] width 291 height 22
type input "BGT6zldr4pK5fmK3g8zF2GXE"
click at [1140, 341] on span "Buscar" at bounding box center [1173, 344] width 118 height 24
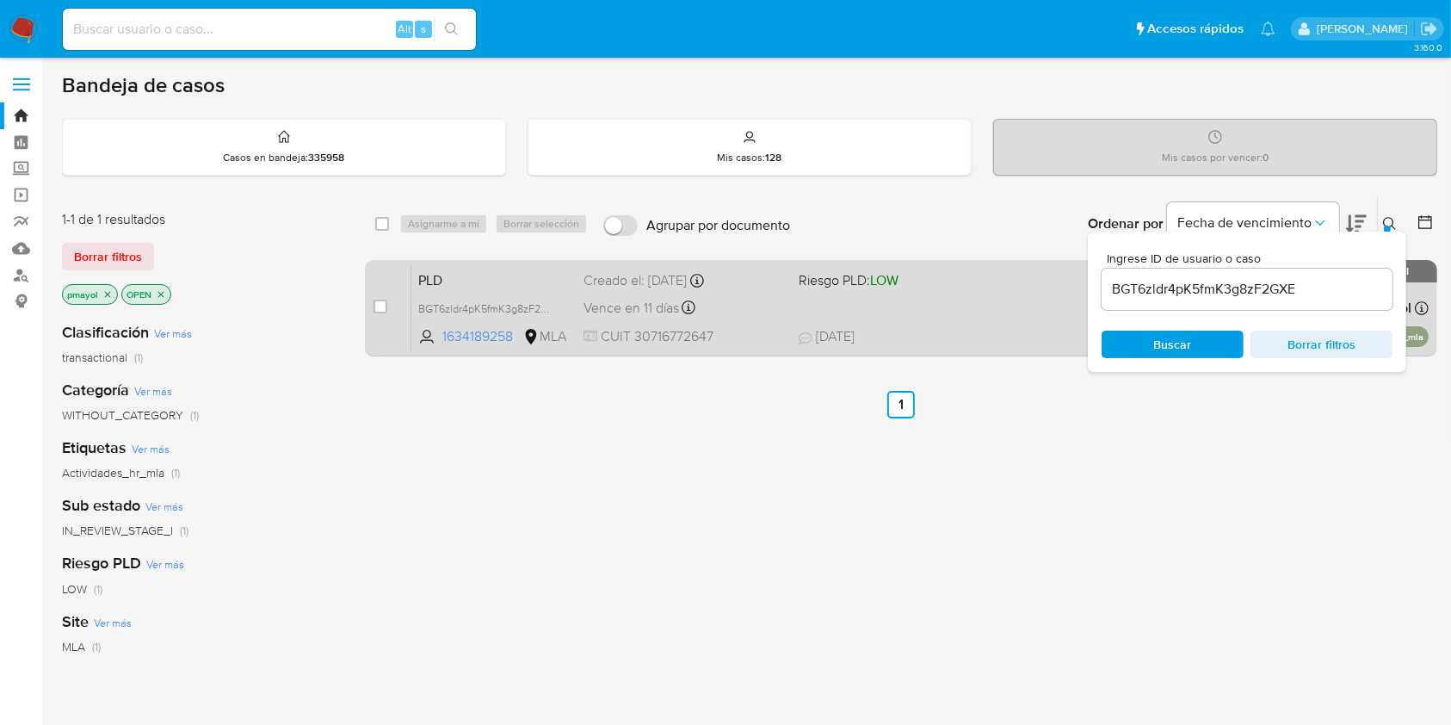
click at [814, 291] on div "PLD BGT6zldr4pK5fmK3g8zF2GXE 1634189258 MLA Riesgo PLD: LOW Creado el: 12/08/20…" at bounding box center [919, 307] width 1017 height 87
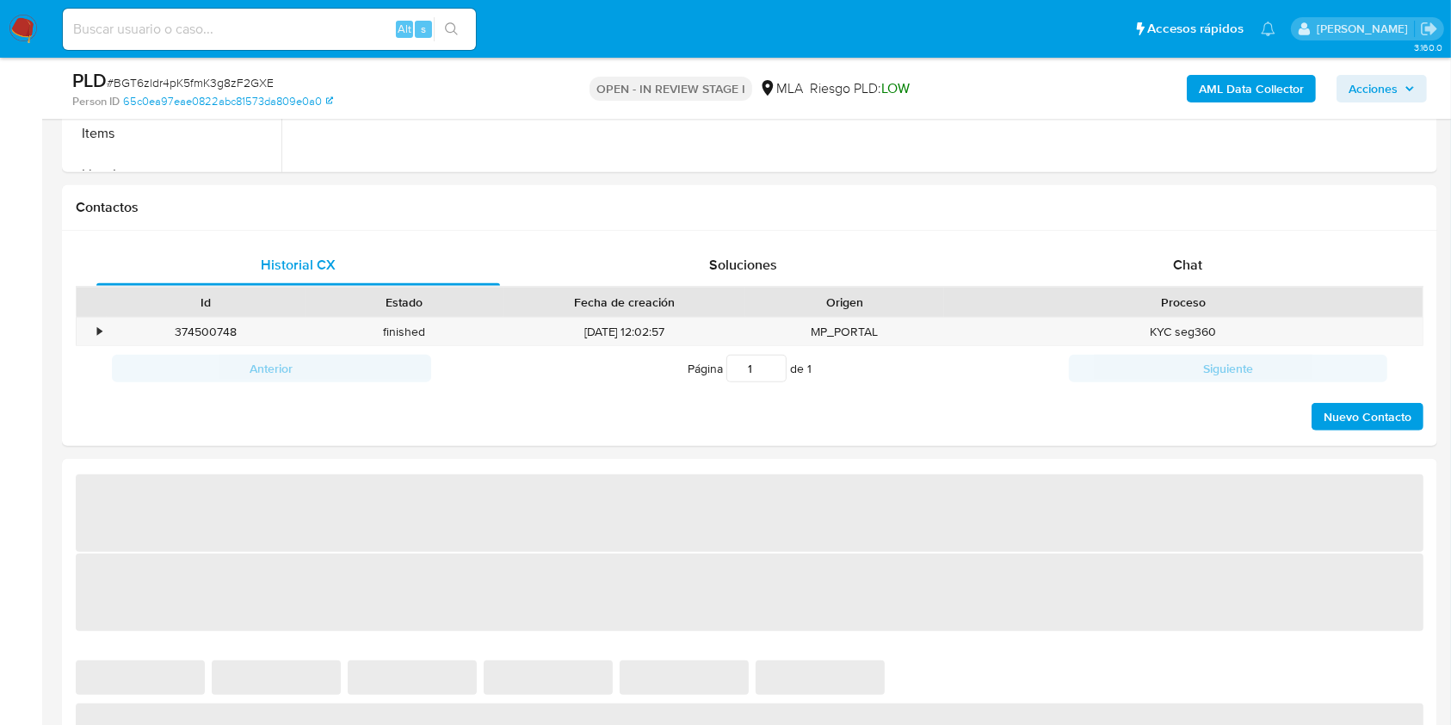
scroll to position [741, 0]
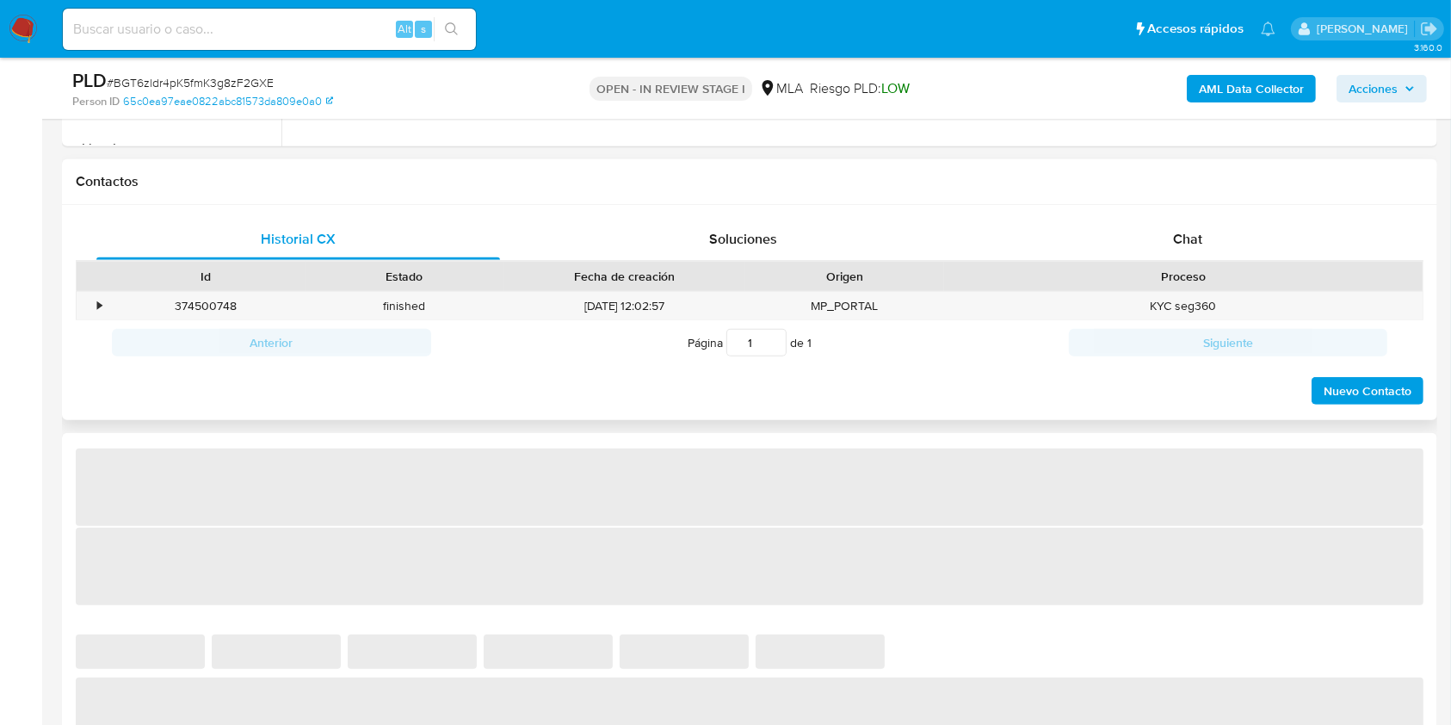
select select "10"
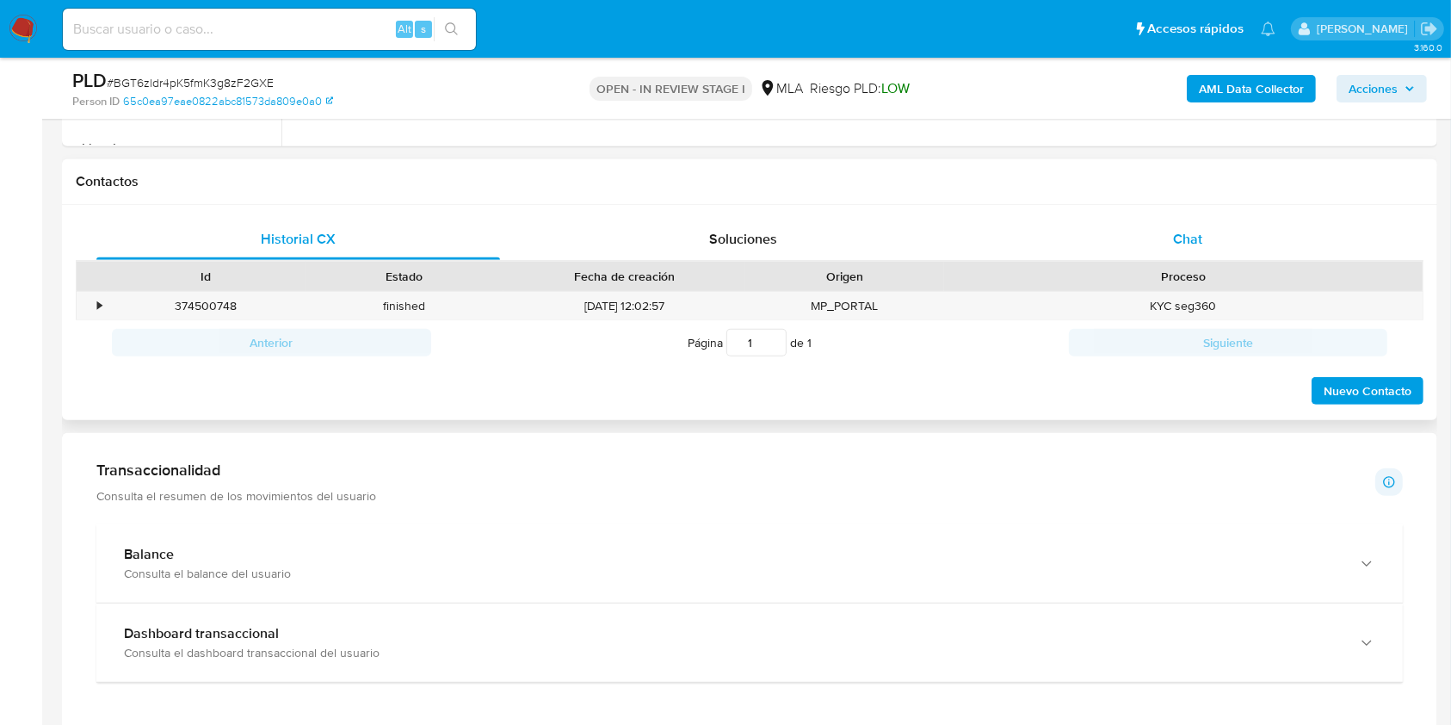
click at [1159, 254] on div "Chat" at bounding box center [1188, 239] width 404 height 41
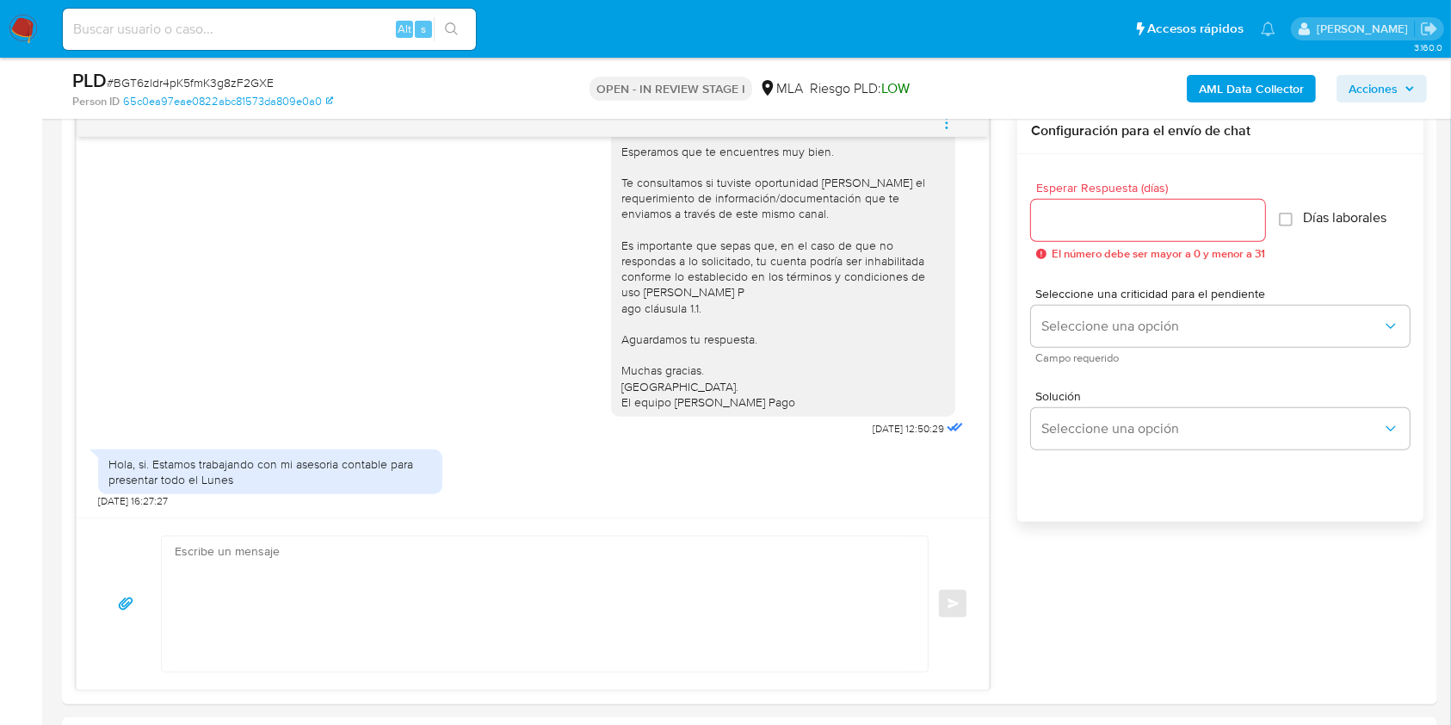
scroll to position [956, 0]
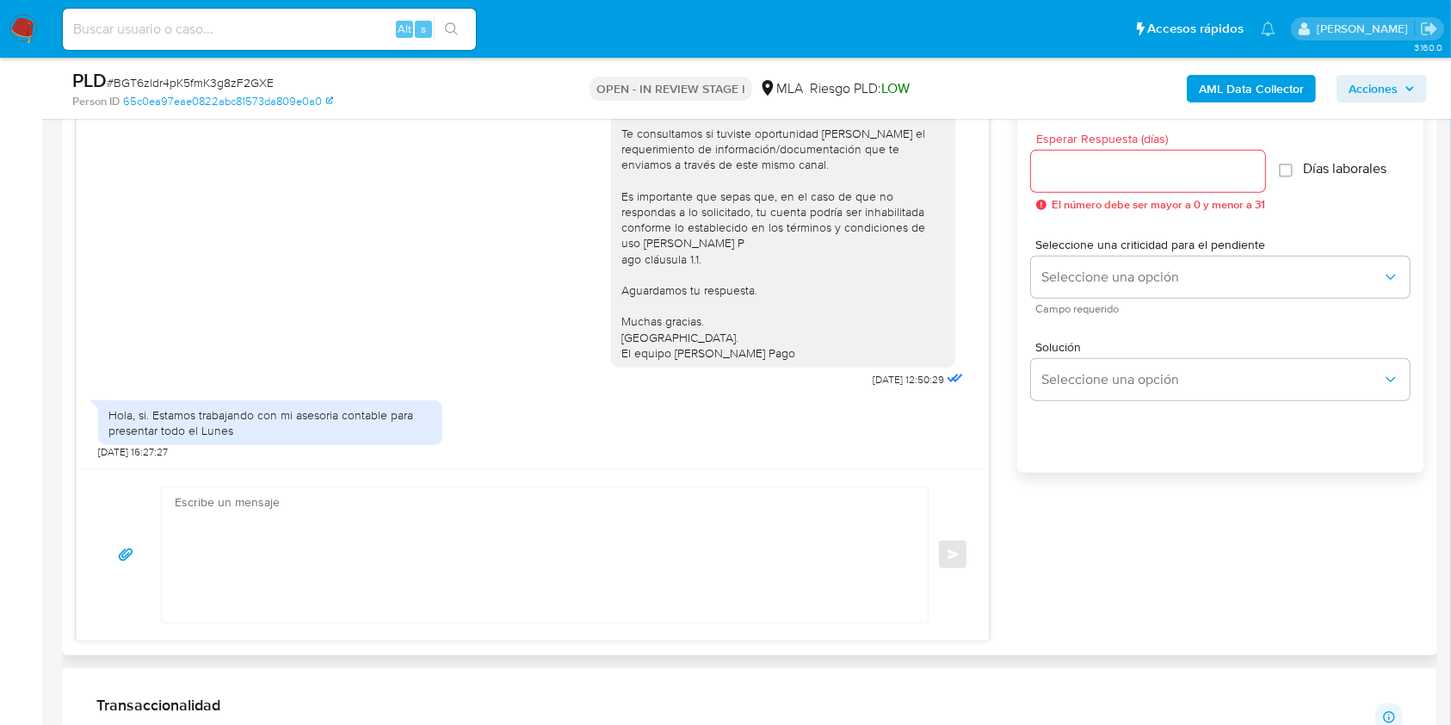
click at [327, 528] on textarea at bounding box center [541, 554] width 732 height 135
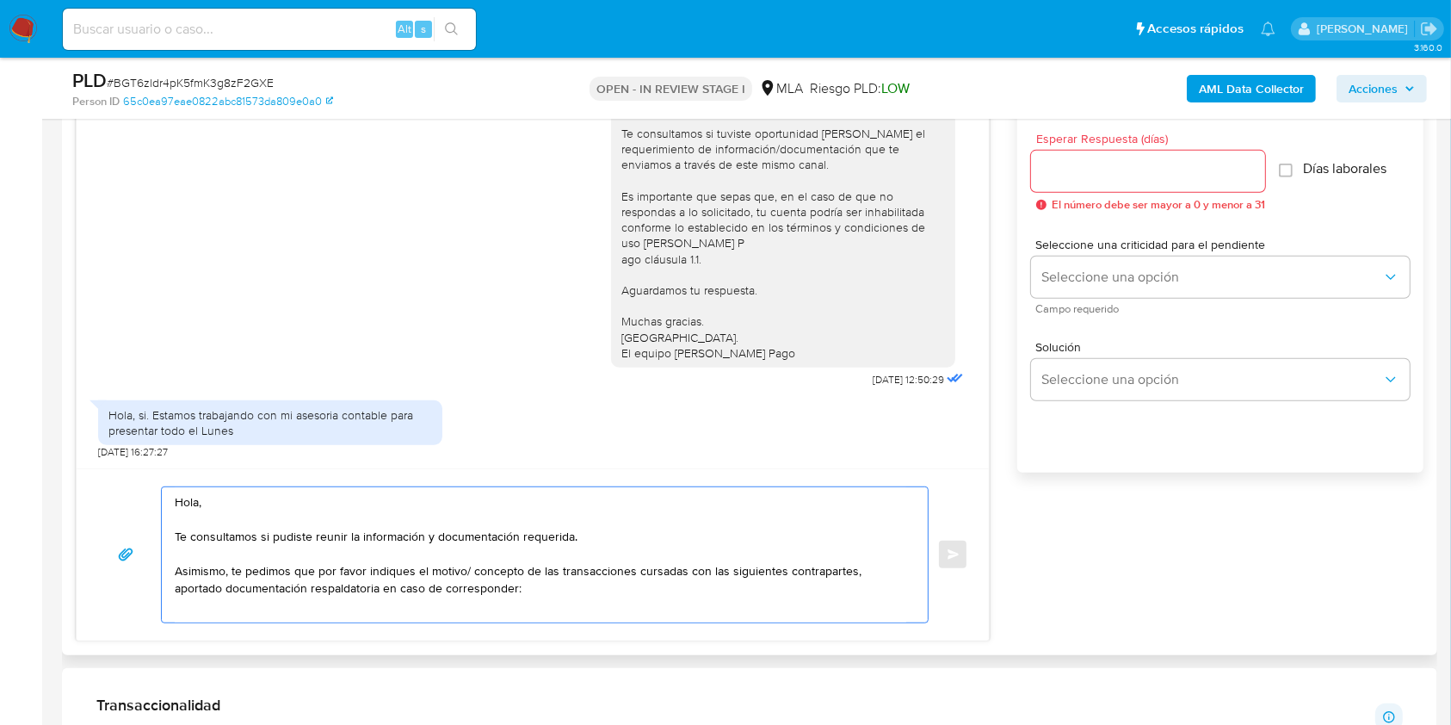
paste textarea "- Luis David Milla - CUIT 23259380189 (ACTIVIDAD: EMPLEADO DE UNIVERSIDAD CATOL…"
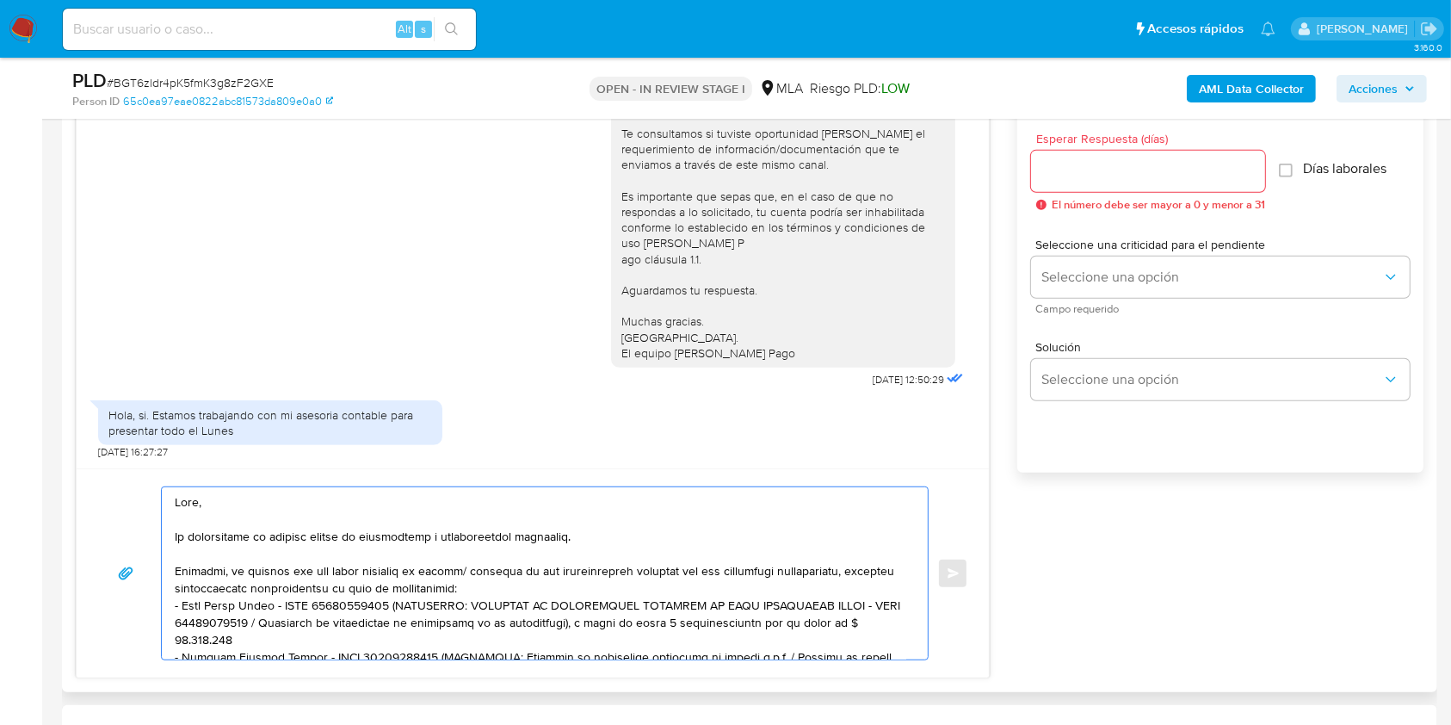
scroll to position [220, 0]
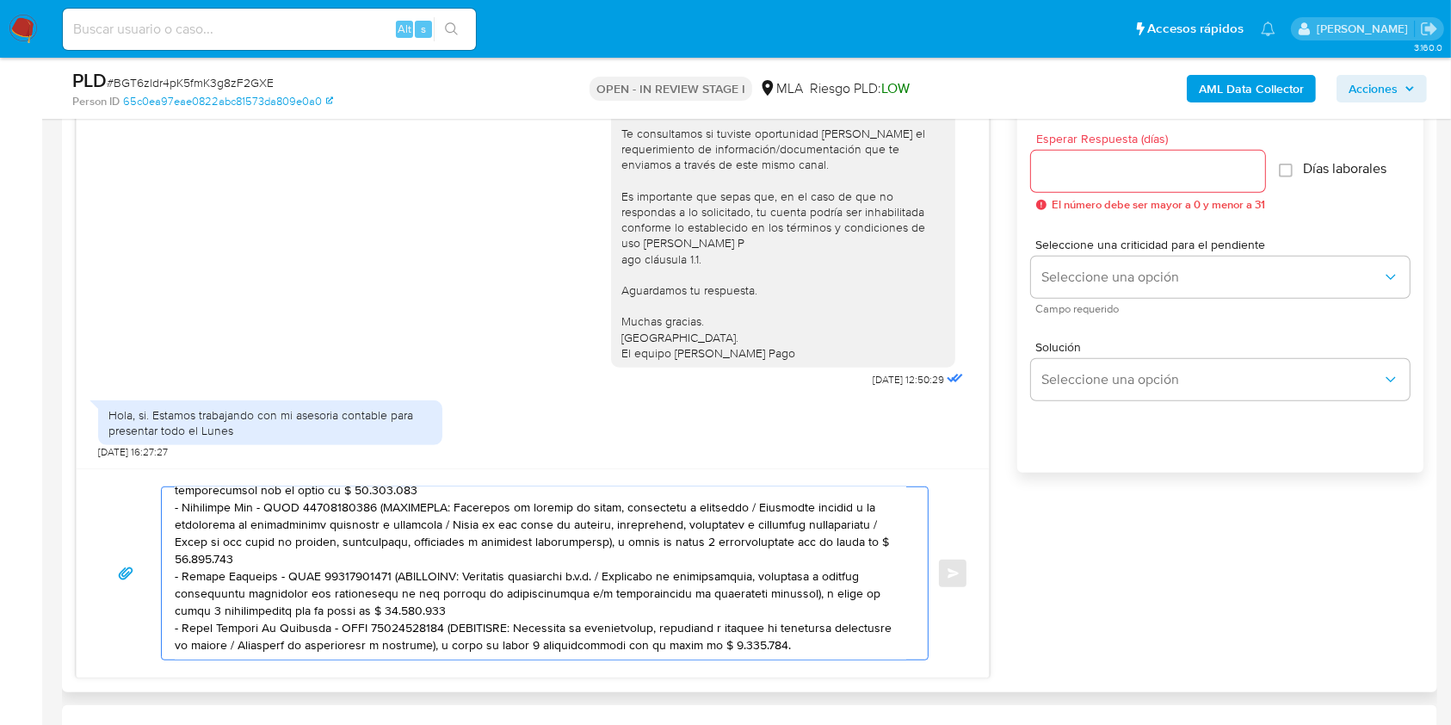
drag, startPoint x: 750, startPoint y: 639, endPoint x: 433, endPoint y: 612, distance: 318.7
click at [433, 612] on textarea at bounding box center [541, 573] width 732 height 172
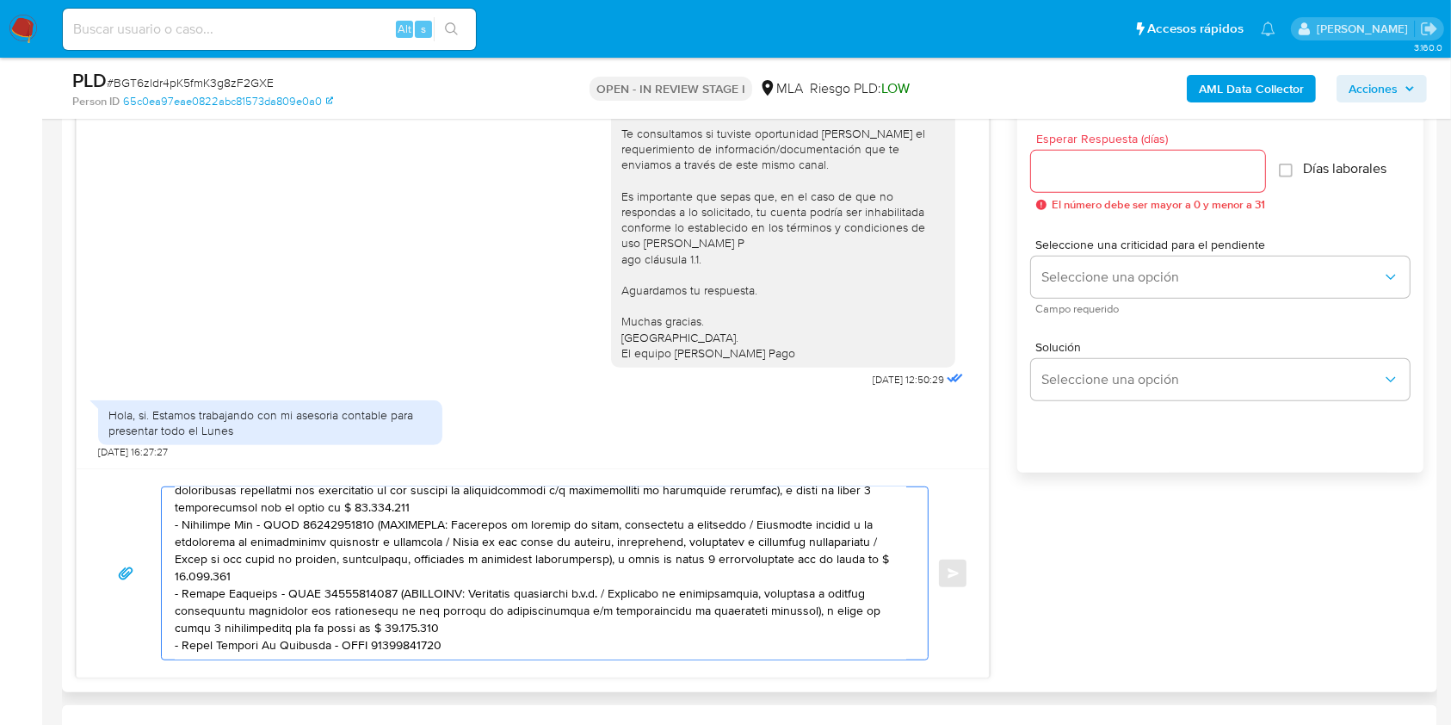
scroll to position [209, 0]
drag, startPoint x: 506, startPoint y: 599, endPoint x: 375, endPoint y: 571, distance: 133.7
click at [375, 571] on textarea at bounding box center [541, 573] width 732 height 172
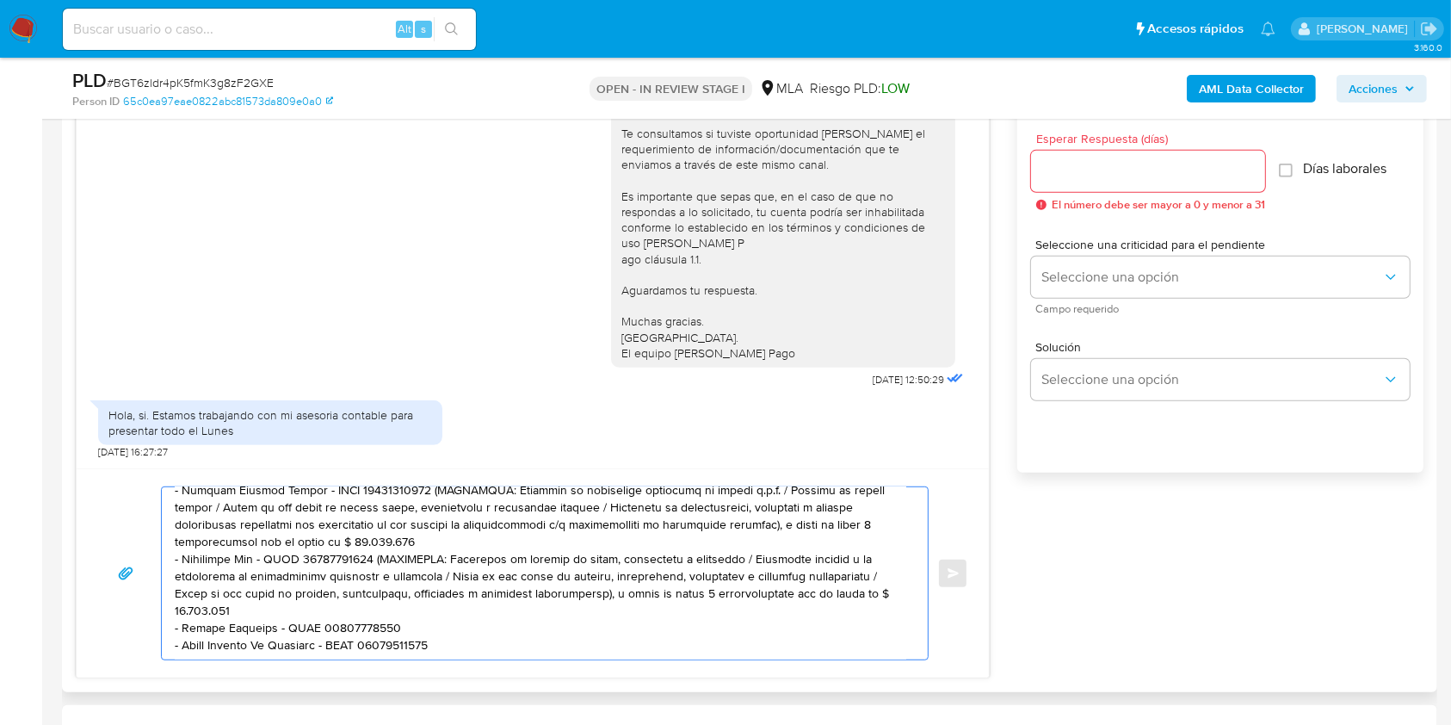
scroll to position [174, 0]
drag, startPoint x: 397, startPoint y: 598, endPoint x: 373, endPoint y: 539, distance: 64.1
click at [373, 539] on textarea at bounding box center [541, 573] width 732 height 172
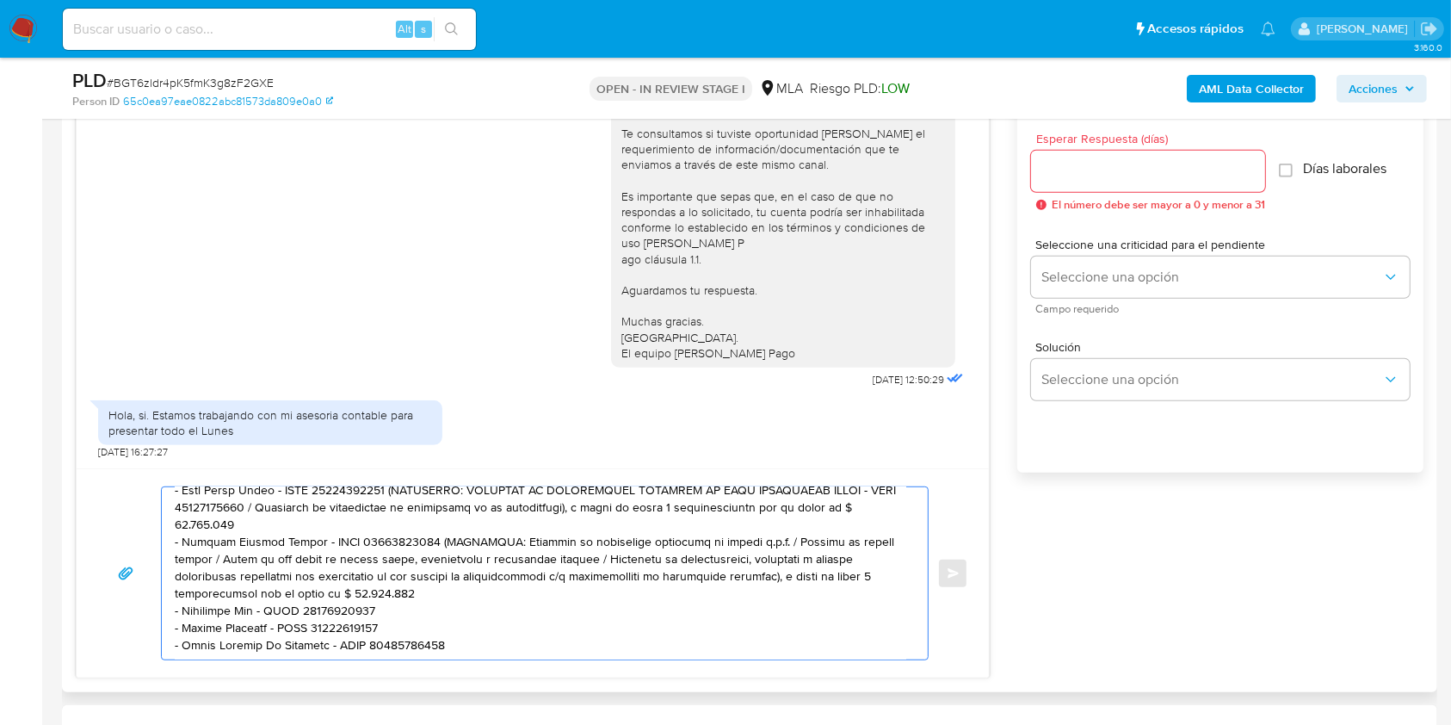
scroll to position [121, 0]
drag, startPoint x: 406, startPoint y: 575, endPoint x: 412, endPoint y: 520, distance: 55.4
click at [412, 520] on textarea at bounding box center [541, 573] width 732 height 172
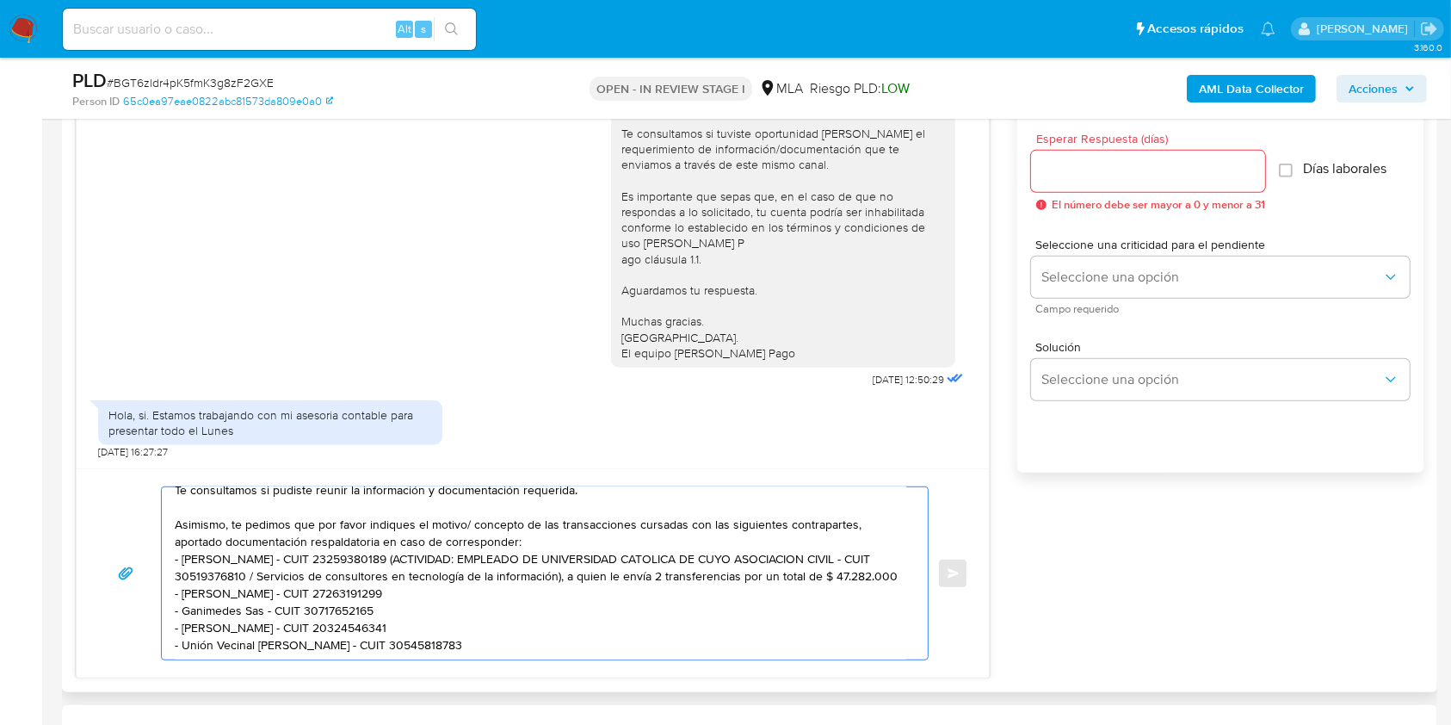
scroll to position [69, 0]
drag, startPoint x: 887, startPoint y: 554, endPoint x: 381, endPoint y: 539, distance: 506.3
click at [381, 539] on textarea "Hola, Te consultamos si pudiste reunir la información y documentación requerida…" at bounding box center [541, 573] width 732 height 172
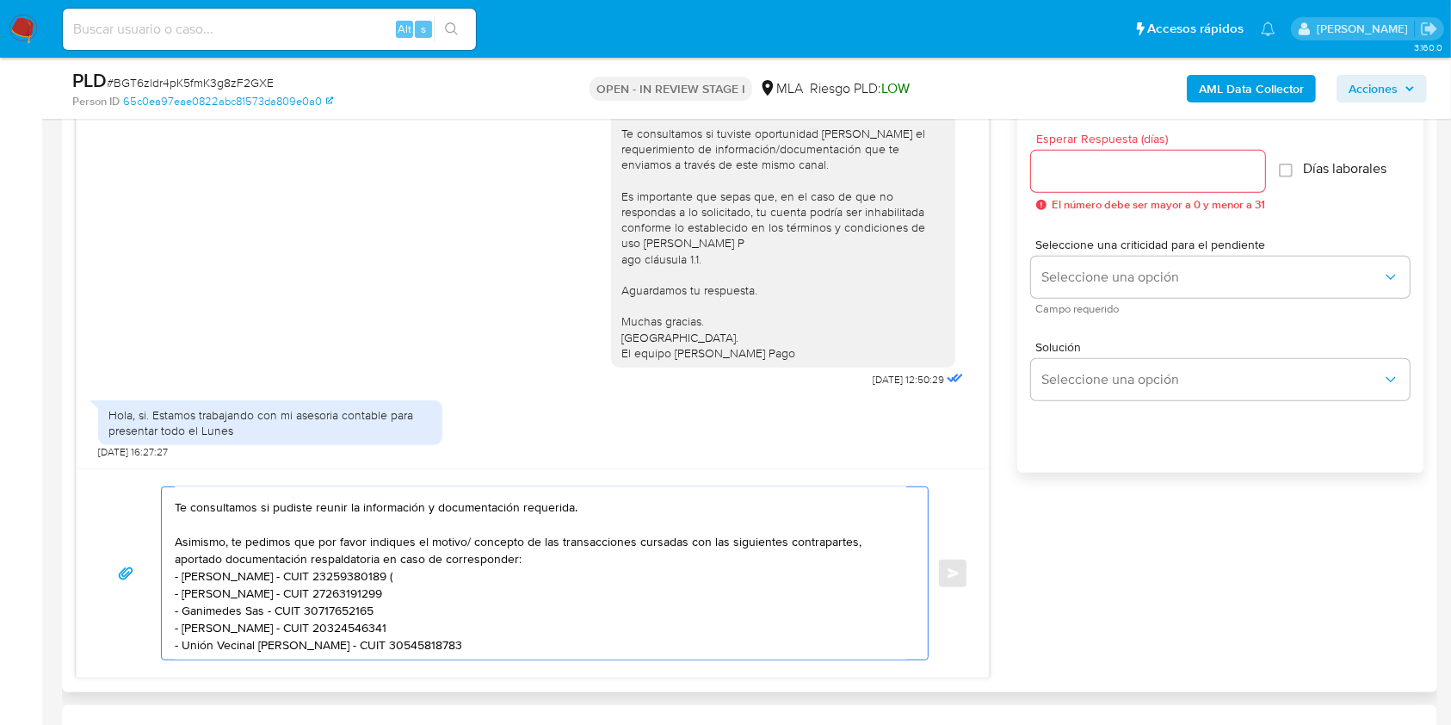
scroll to position [51, 0]
click at [516, 547] on textarea "Hola, Te consultamos si pudiste reunir la información y documentación requerida…" at bounding box center [541, 573] width 732 height 172
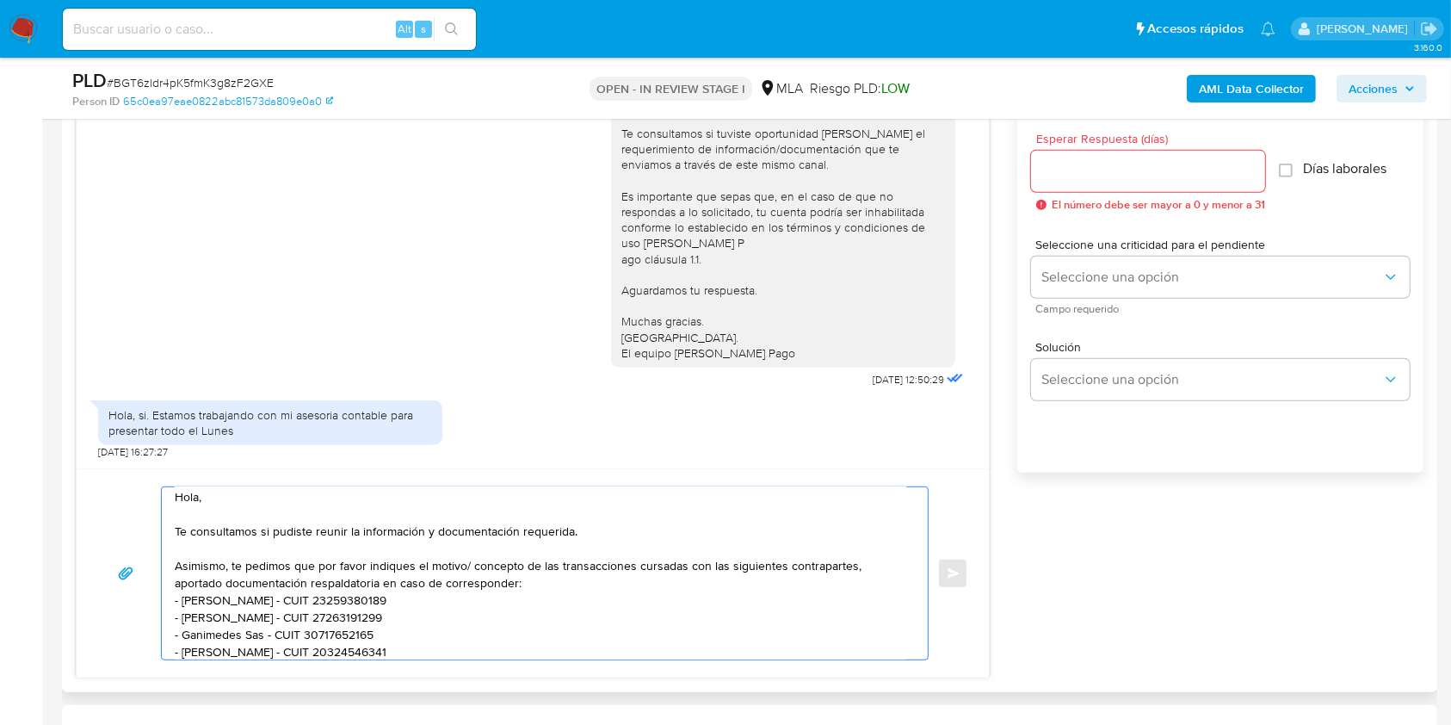
scroll to position [45, 0]
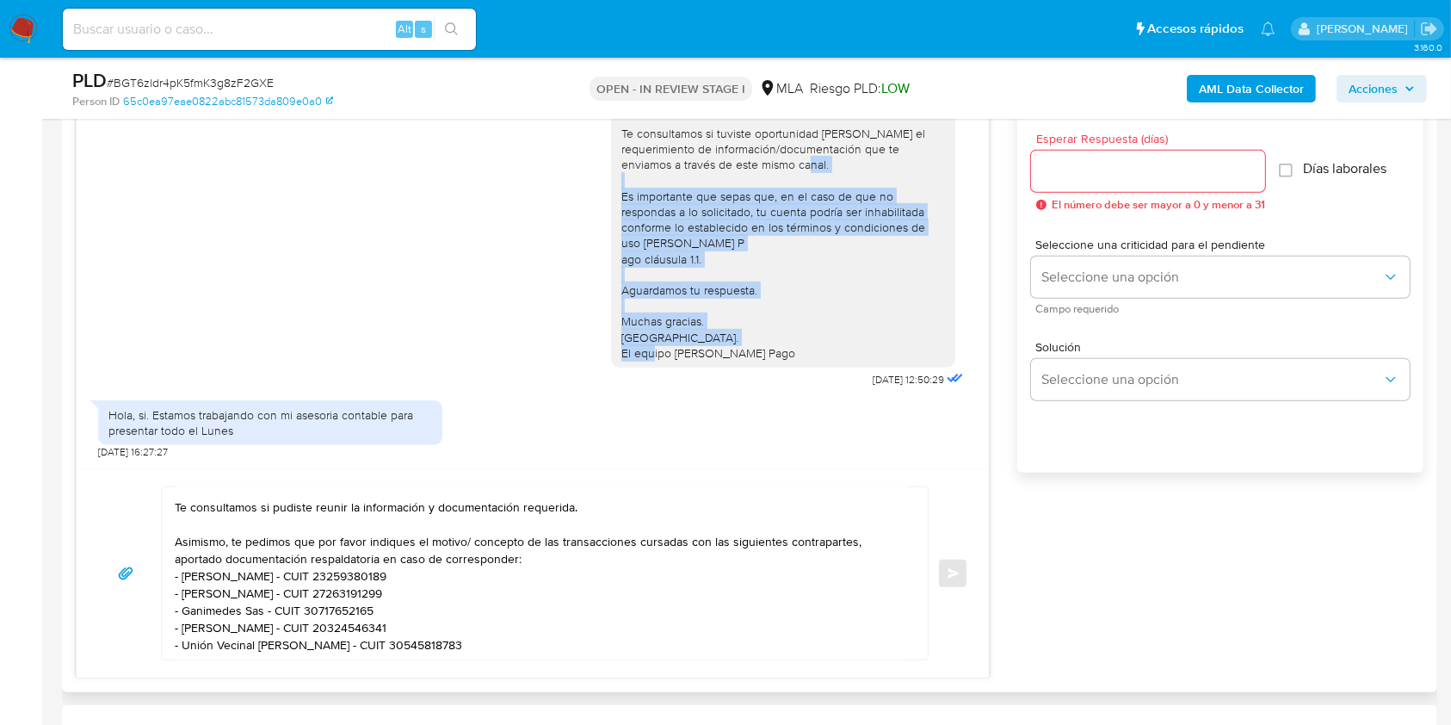
drag, startPoint x: 770, startPoint y: 343, endPoint x: 588, endPoint y: 182, distance: 242.7
click at [588, 182] on div "Hola, Esperamos que te encuentres muy bien. Te consultamos si tuviste oportunid…" at bounding box center [532, 218] width 869 height 348
copy div "Es importante que sepas que, en el caso de que no respondas a lo solicitado, tu…"
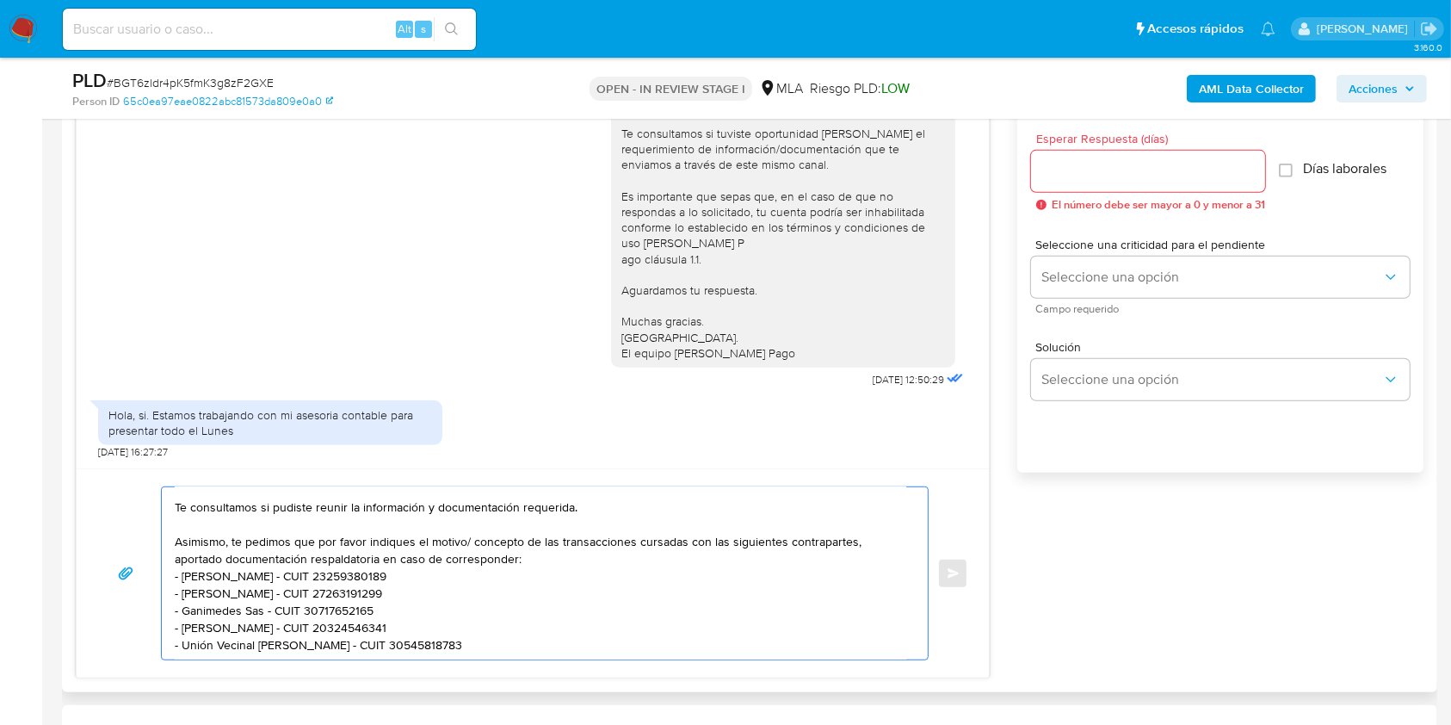
click at [460, 637] on textarea "Hola, Te consultamos si pudiste reunir la información y documentación requerida…" at bounding box center [541, 573] width 732 height 172
paste textarea "Es importante que sepas que, en el caso de que no respondas a lo solicitado, tu…"
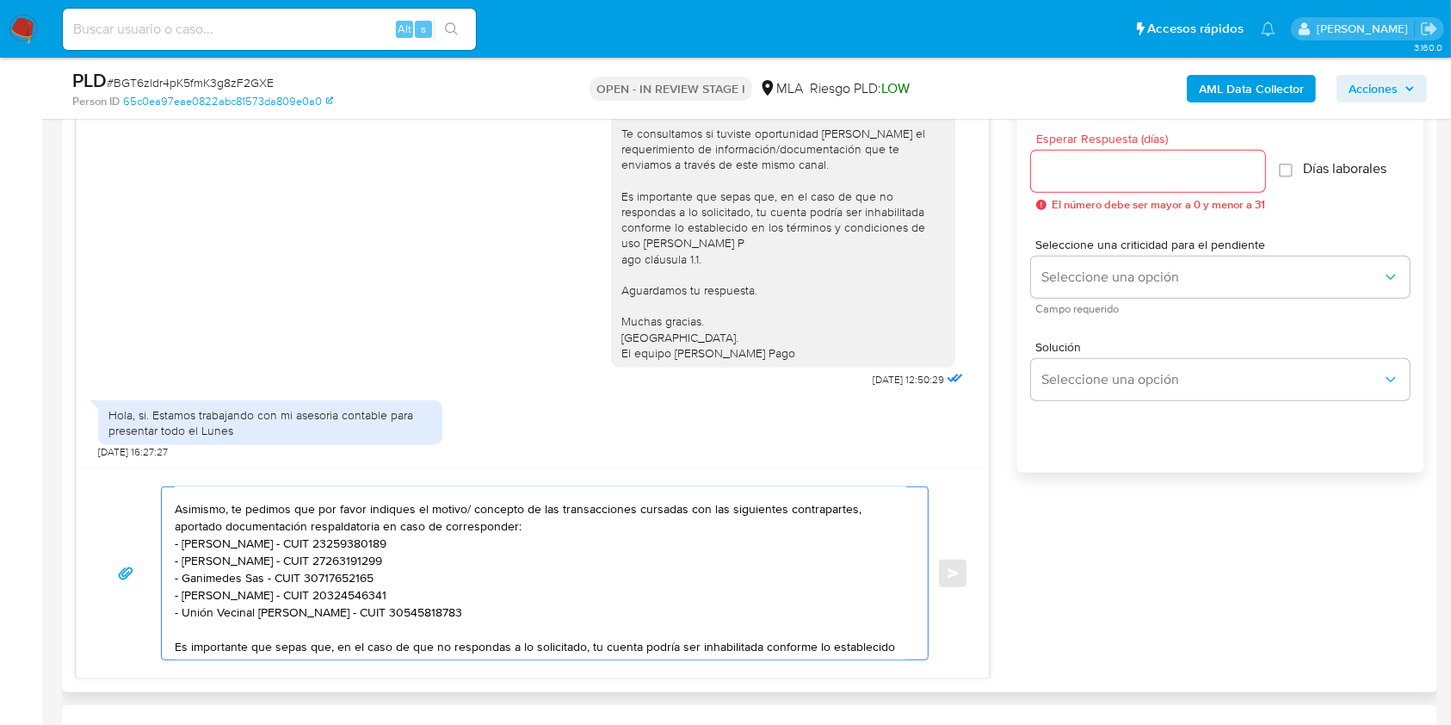
scroll to position [203, 0]
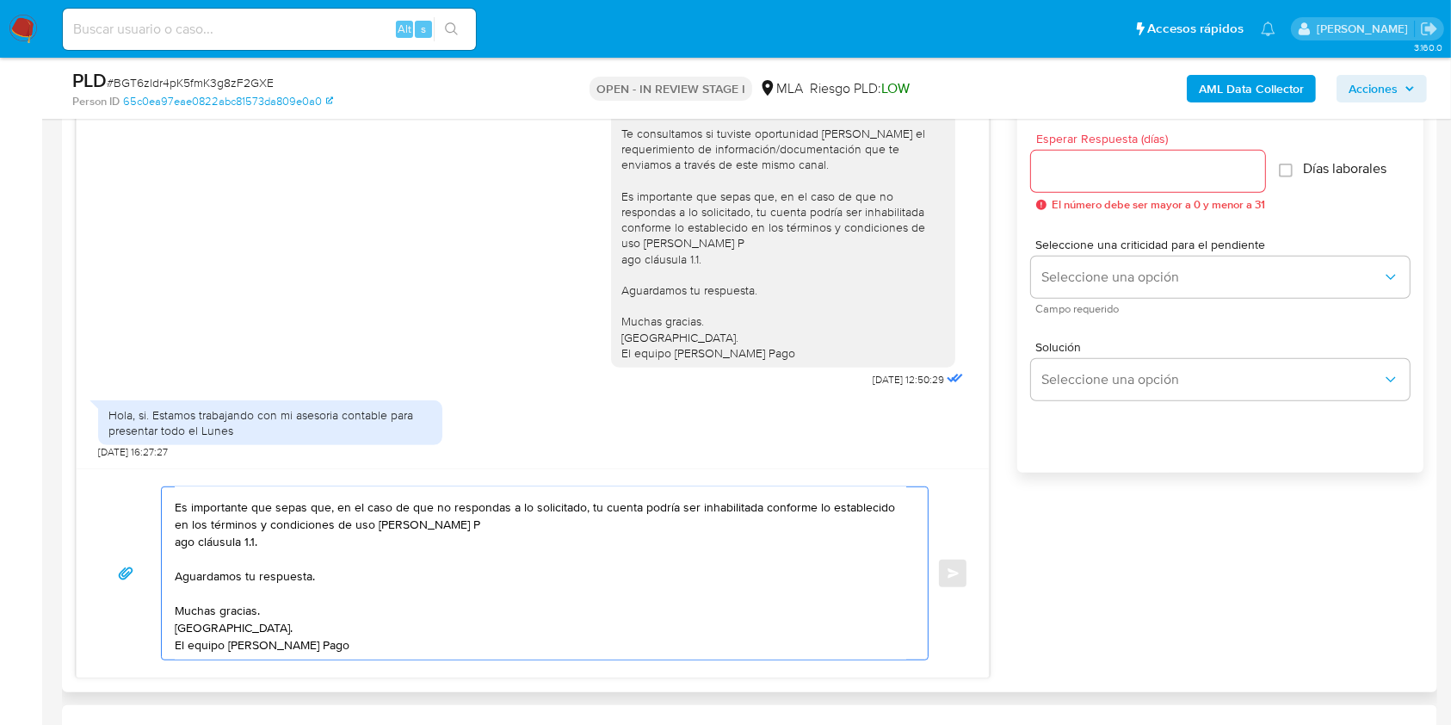
click at [180, 543] on textarea "Hola, Te consultamos si pudiste reunir la información y documentación requerida…" at bounding box center [541, 573] width 732 height 172
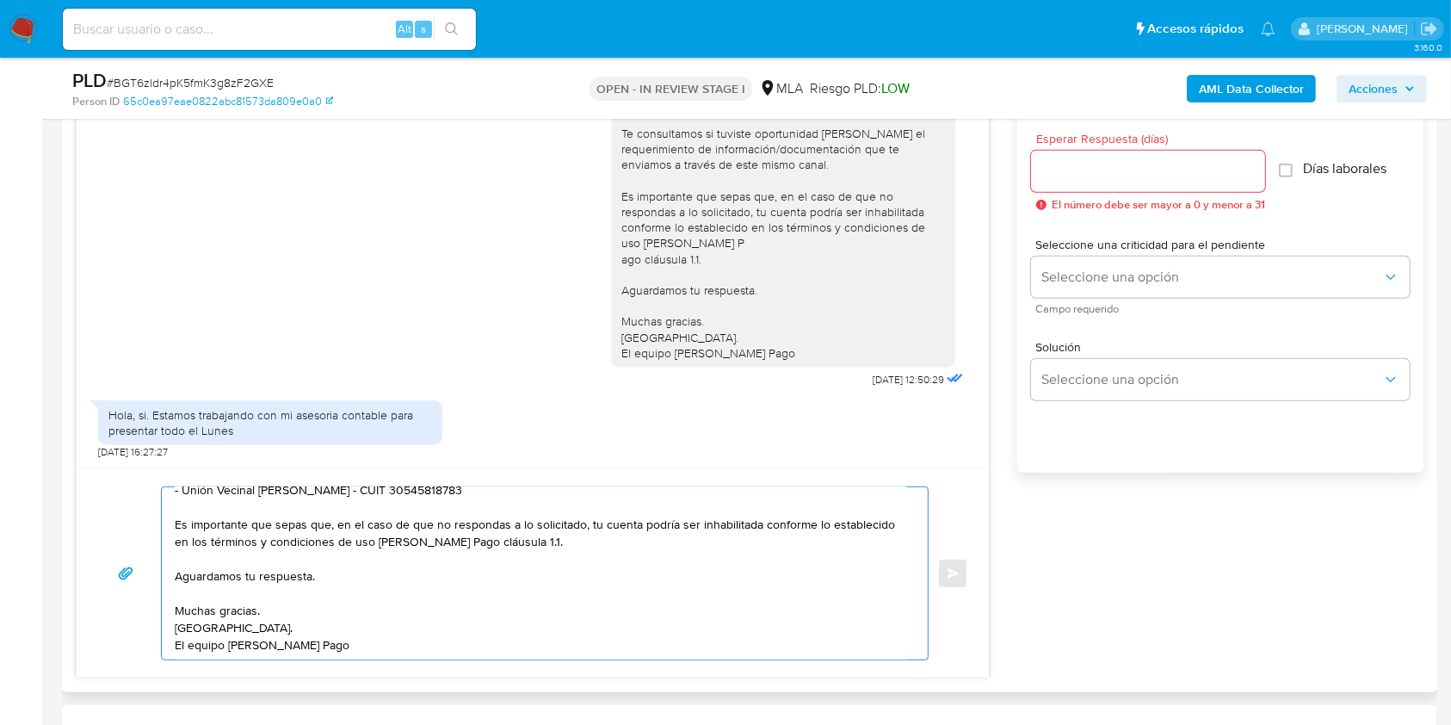
scroll to position [186, 0]
type textarea "Hola, Te consultamos si pudiste reunir la información y documentación requerida…"
click at [1085, 179] on input "Esperar Respuesta (días)" at bounding box center [1148, 171] width 234 height 22
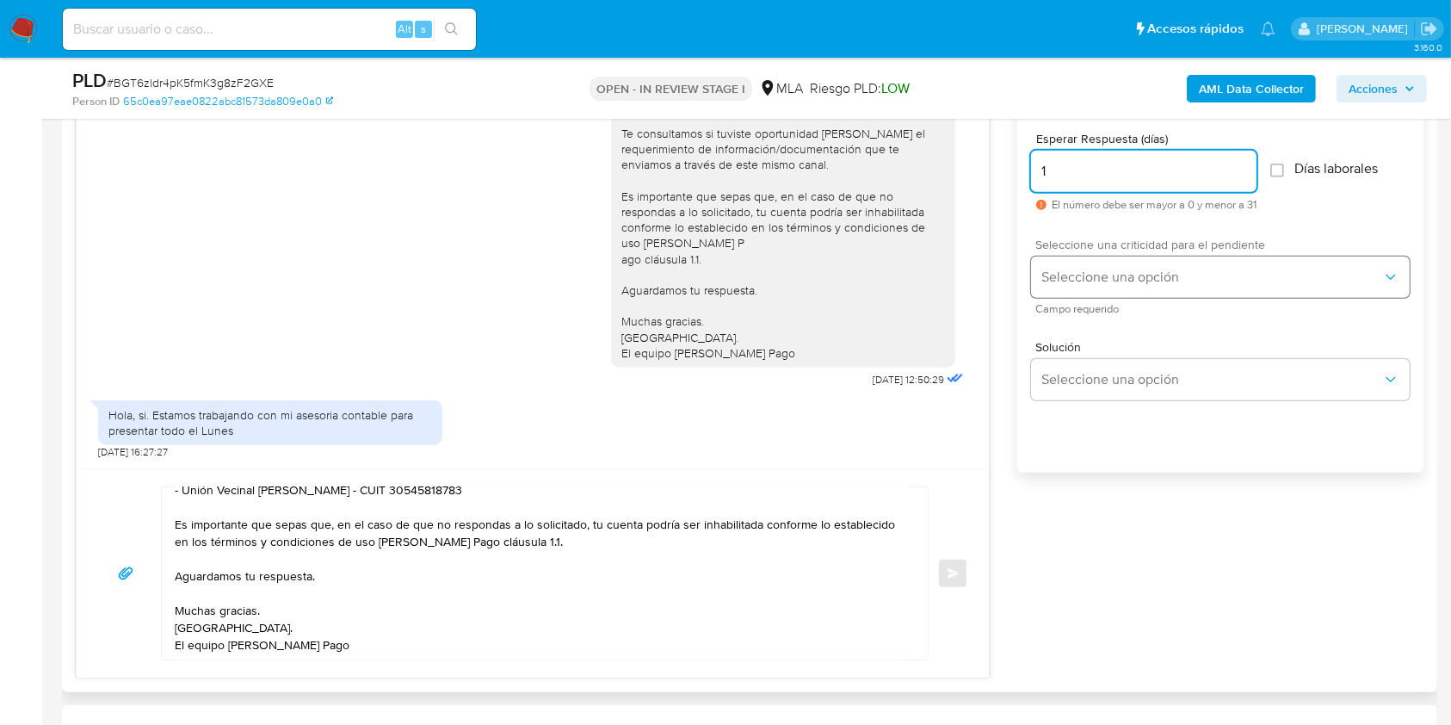
type input "1"
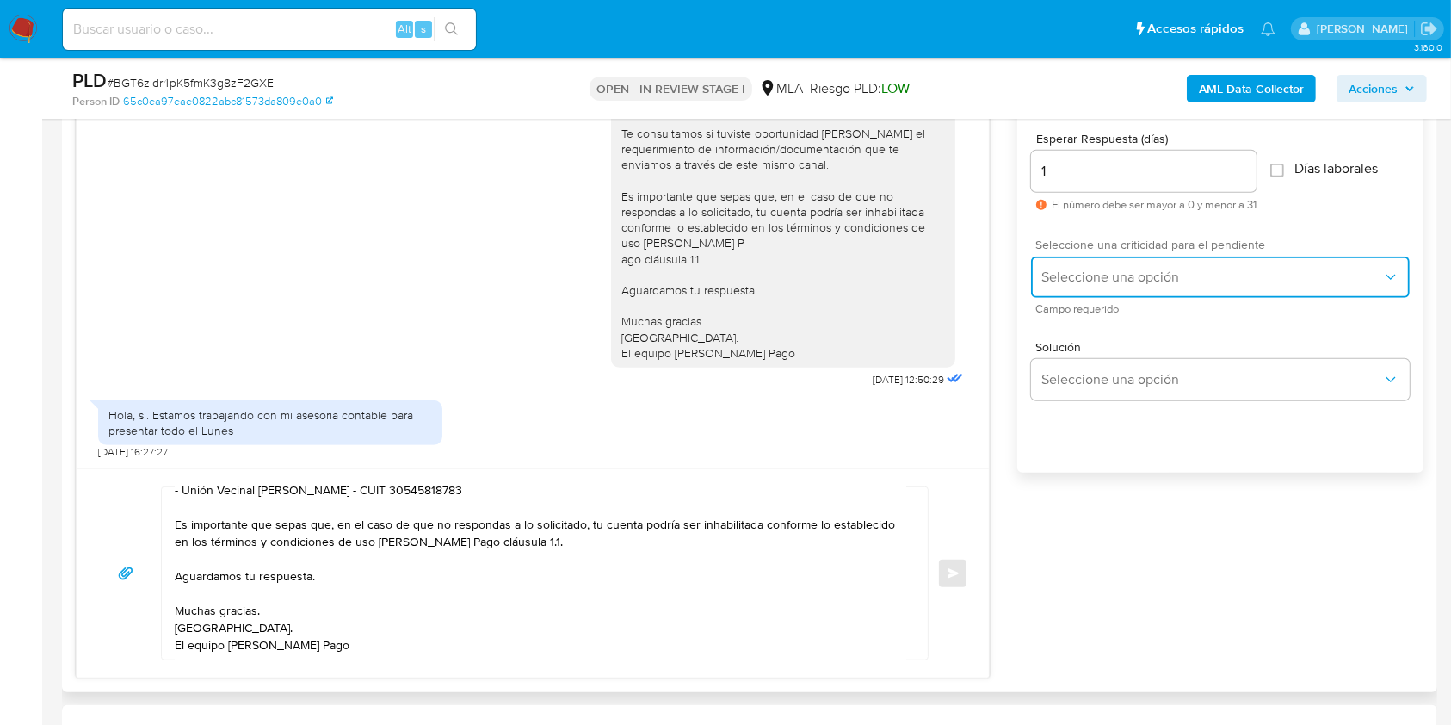
click at [1101, 275] on span "Seleccione una opción" at bounding box center [1211, 277] width 341 height 17
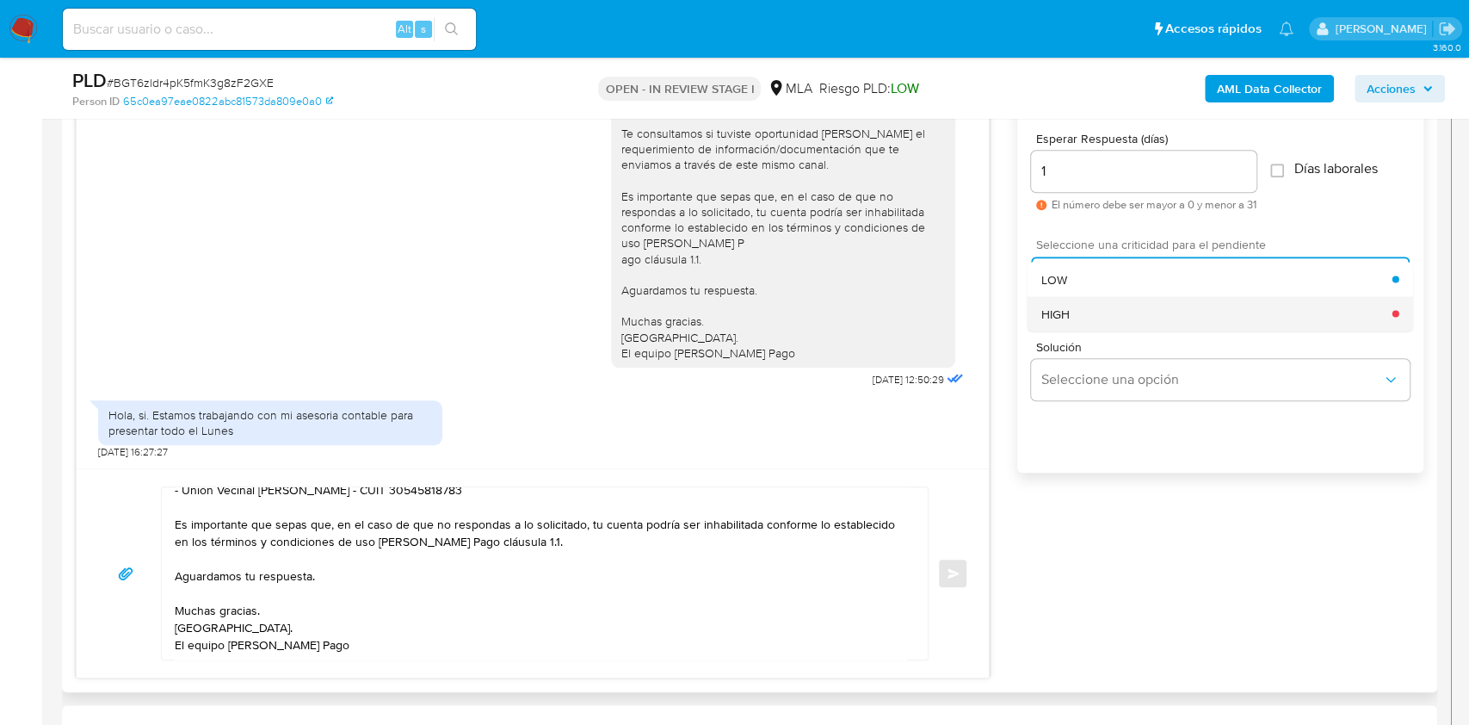
click at [1088, 309] on div "HIGH" at bounding box center [1216, 313] width 351 height 34
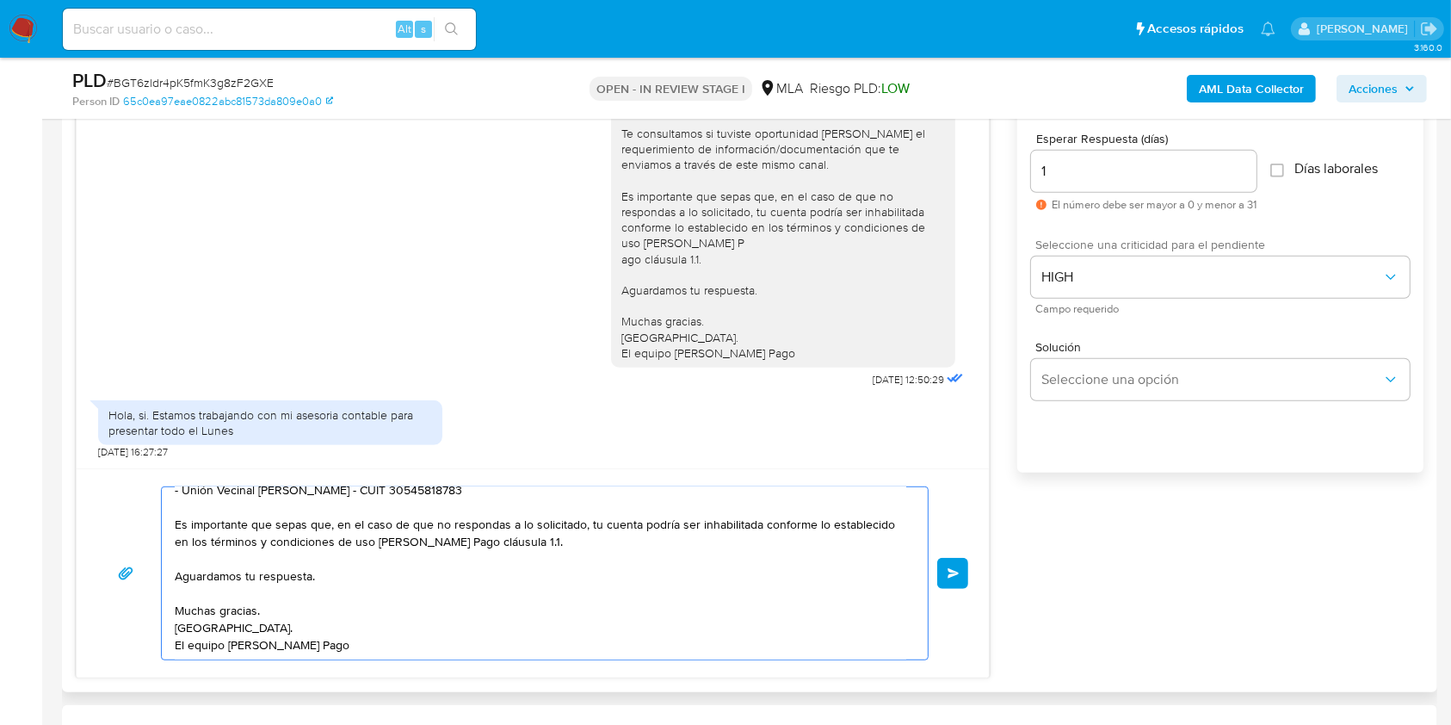
scroll to position [209, 0]
click at [966, 570] on button "Enviar" at bounding box center [952, 573] width 31 height 31
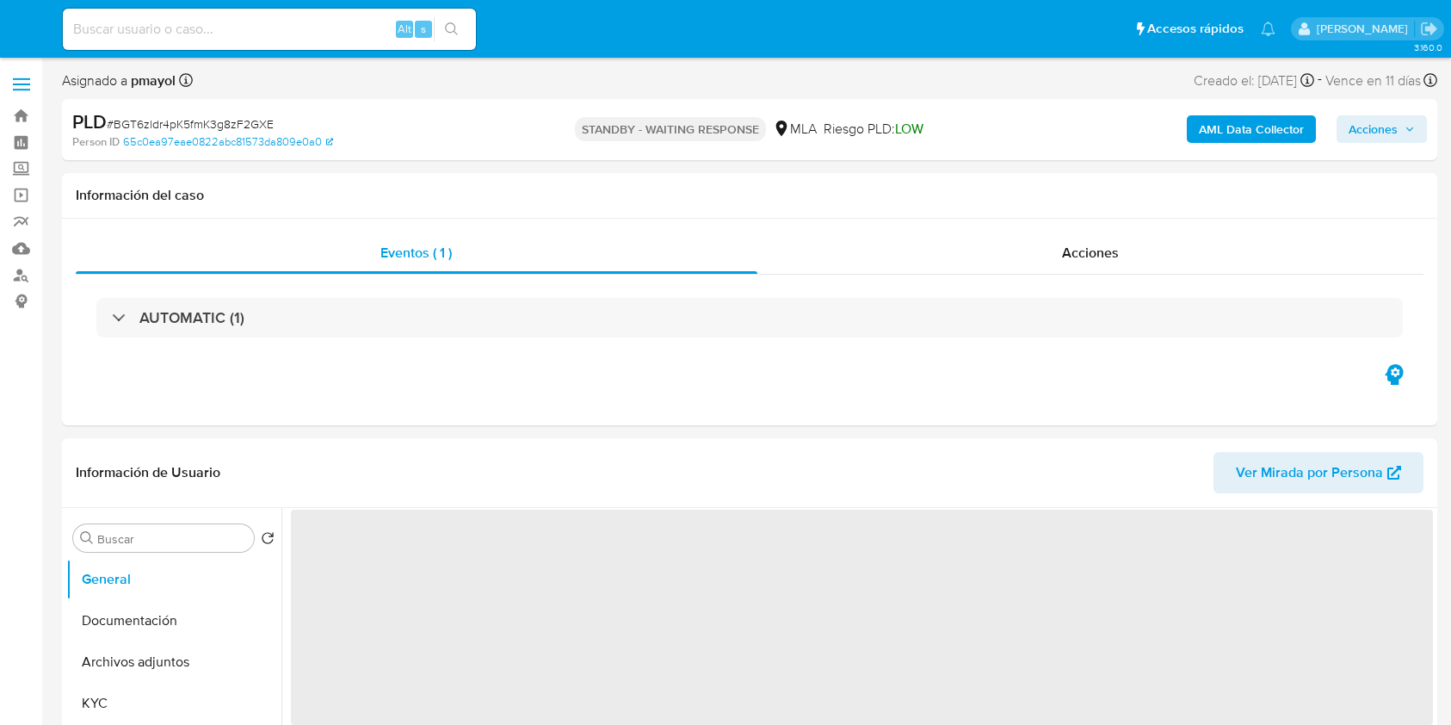
select select "10"
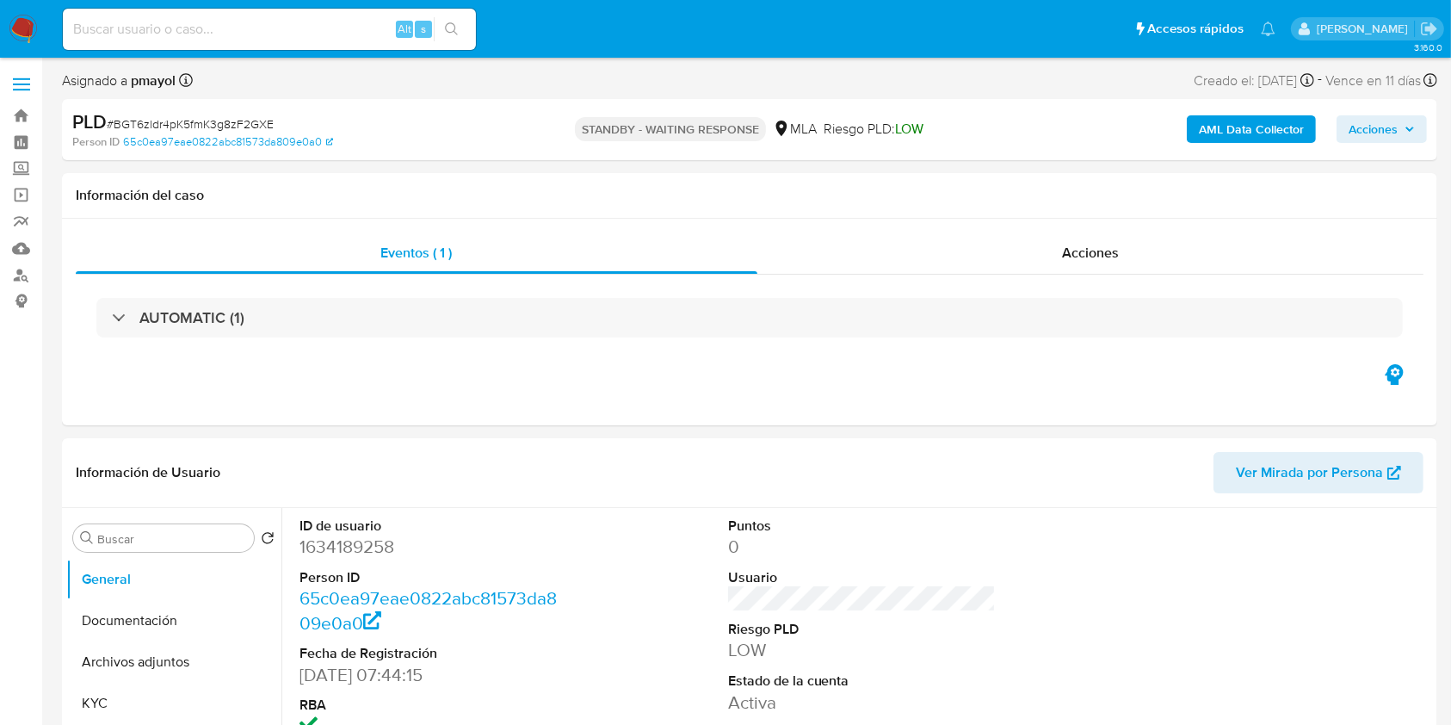
click at [316, 22] on input at bounding box center [269, 29] width 413 height 22
paste input "hyXsDCbk4KIpkfgVr0fcr9en"
type input "hyXsDCbk4KIpkfgVr0fcr9en"
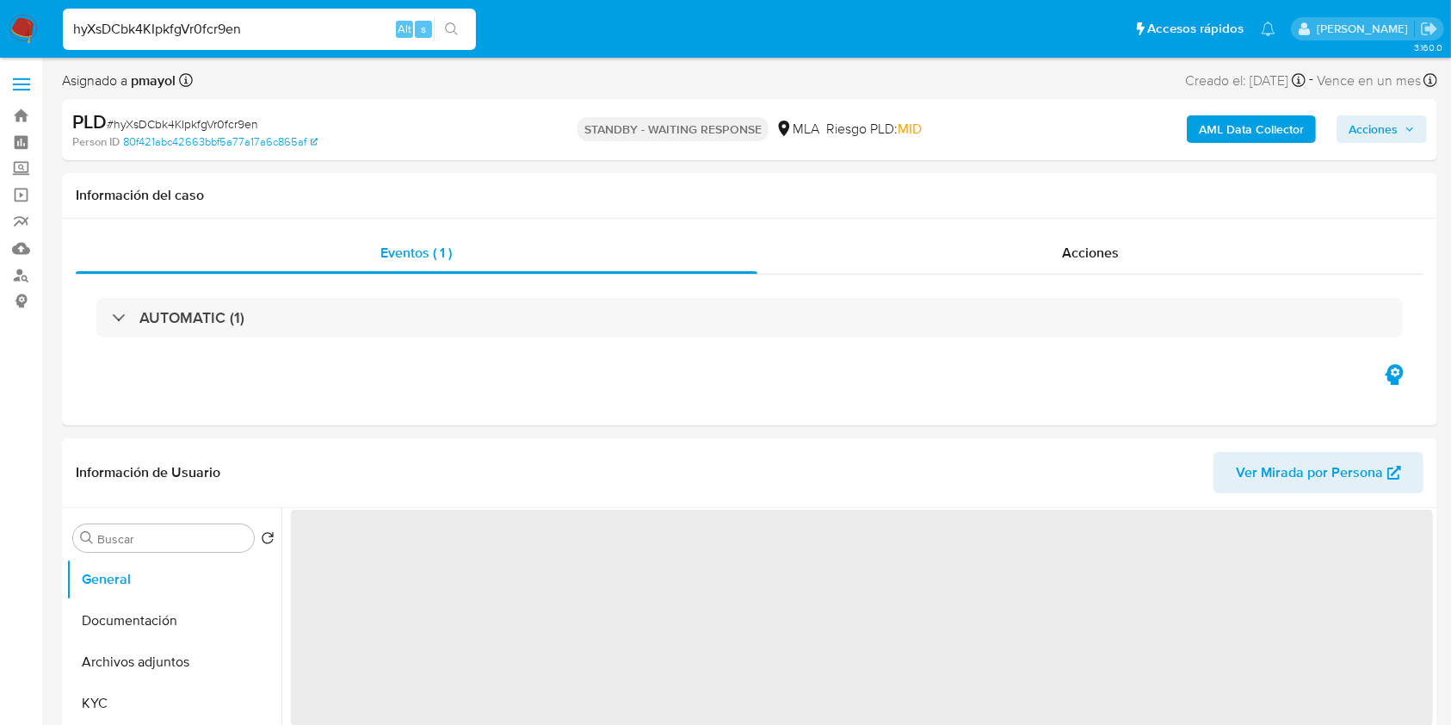
select select "10"
